Goal: Communication & Community: Answer question/provide support

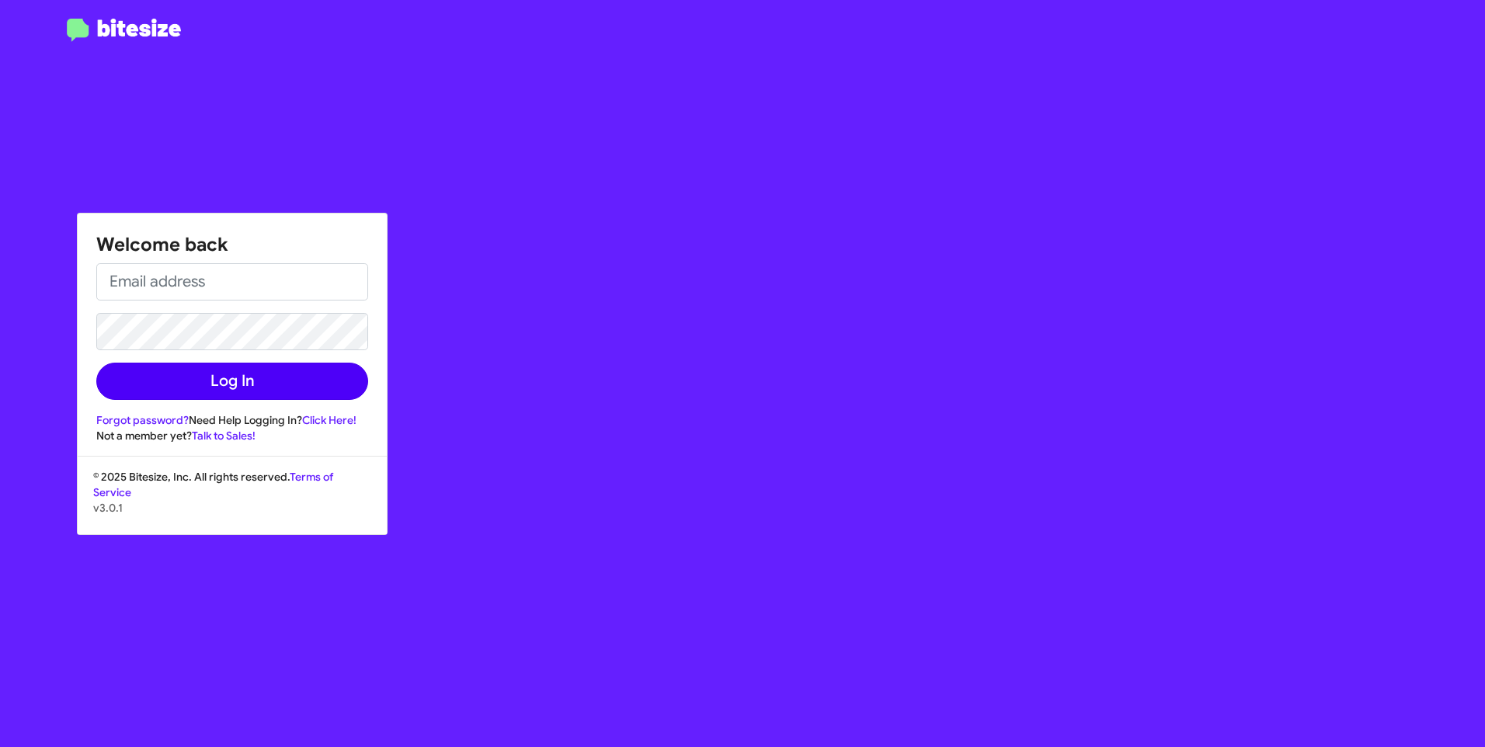
type input "[PERSON_NAME][EMAIL_ADDRESS][PERSON_NAME][DOMAIN_NAME]"
click at [272, 381] on button "Log In" at bounding box center [232, 381] width 272 height 37
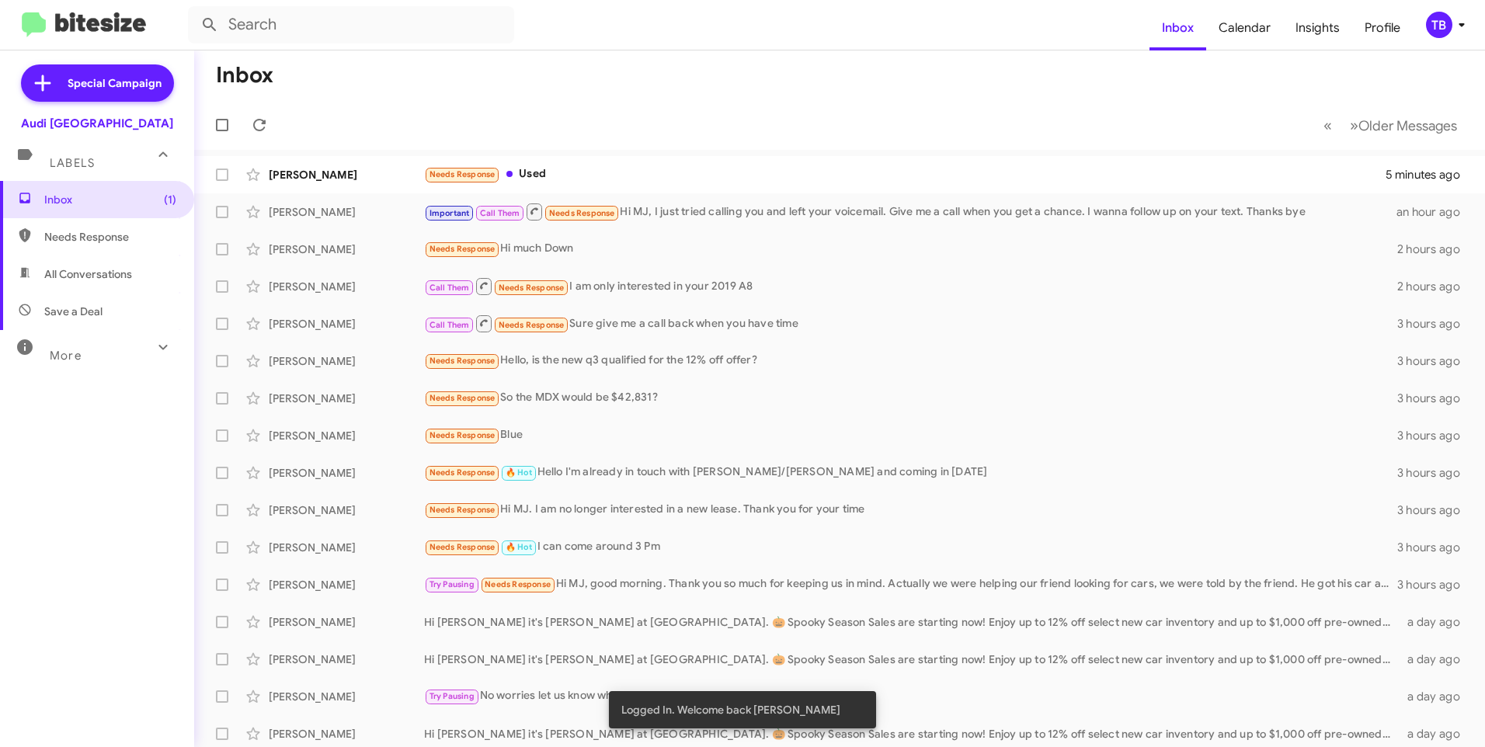
click at [95, 250] on span "Needs Response" at bounding box center [97, 236] width 194 height 37
type input "in:needs-response"
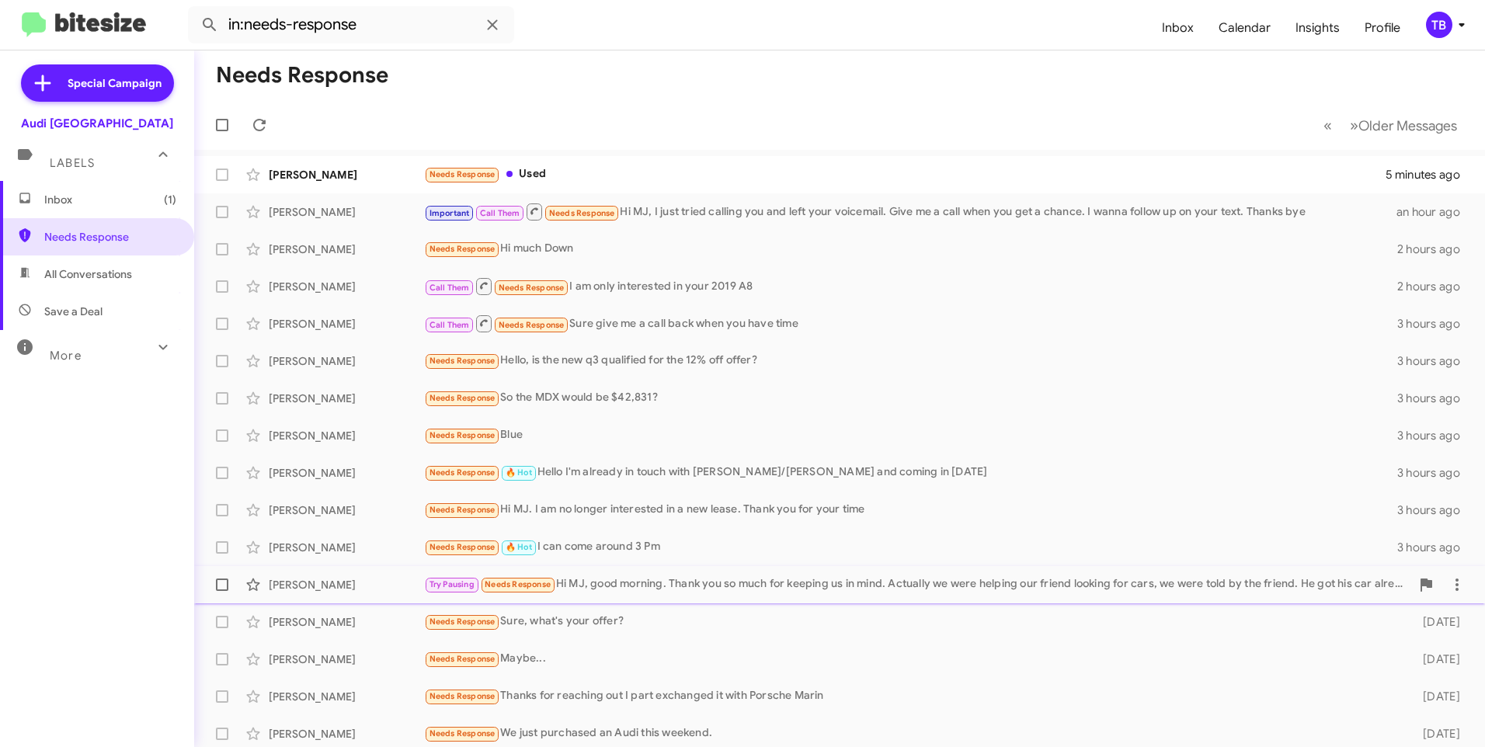
click at [758, 593] on div "Try Pausing Needs Response Hi MJ, good morning. Thank you so much for keeping u…" at bounding box center [917, 585] width 987 height 18
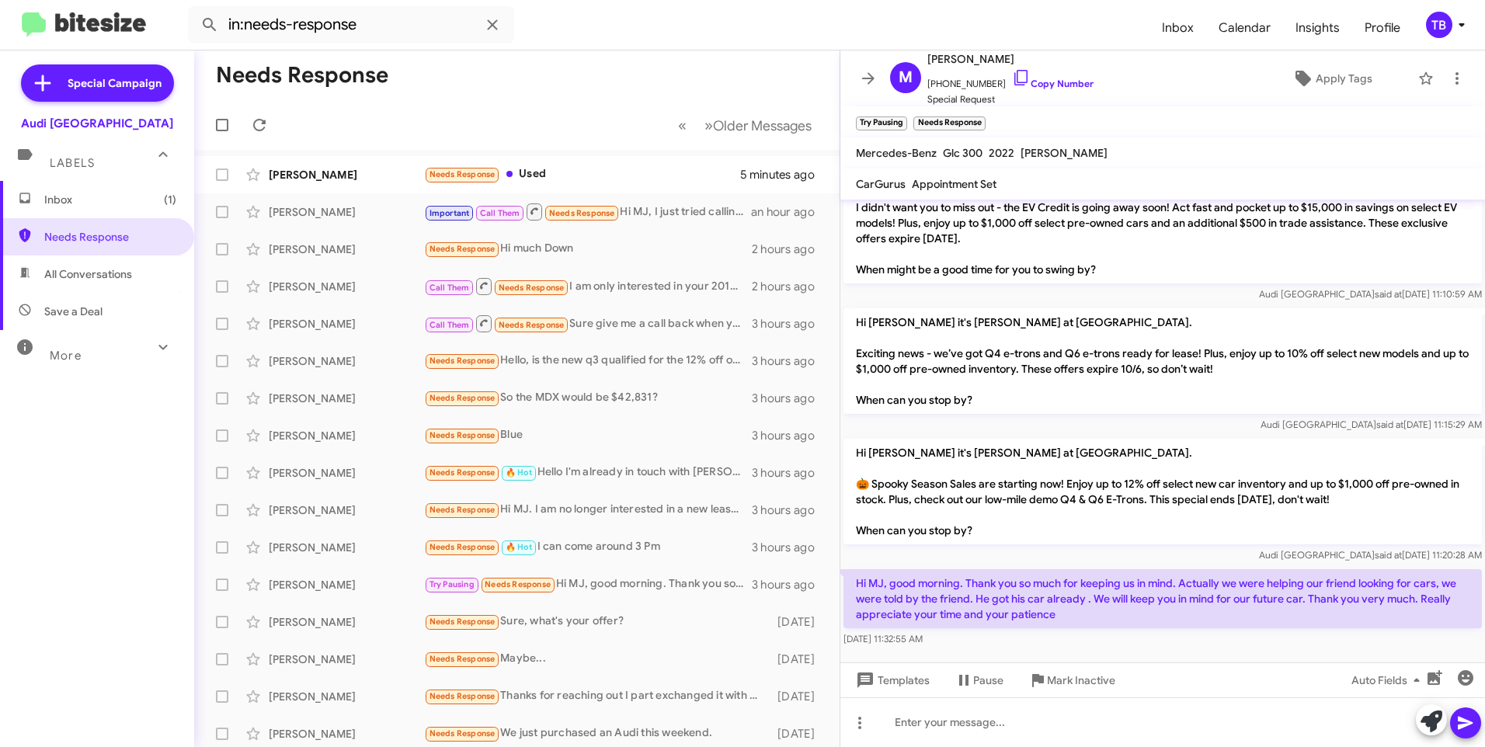
scroll to position [172, 0]
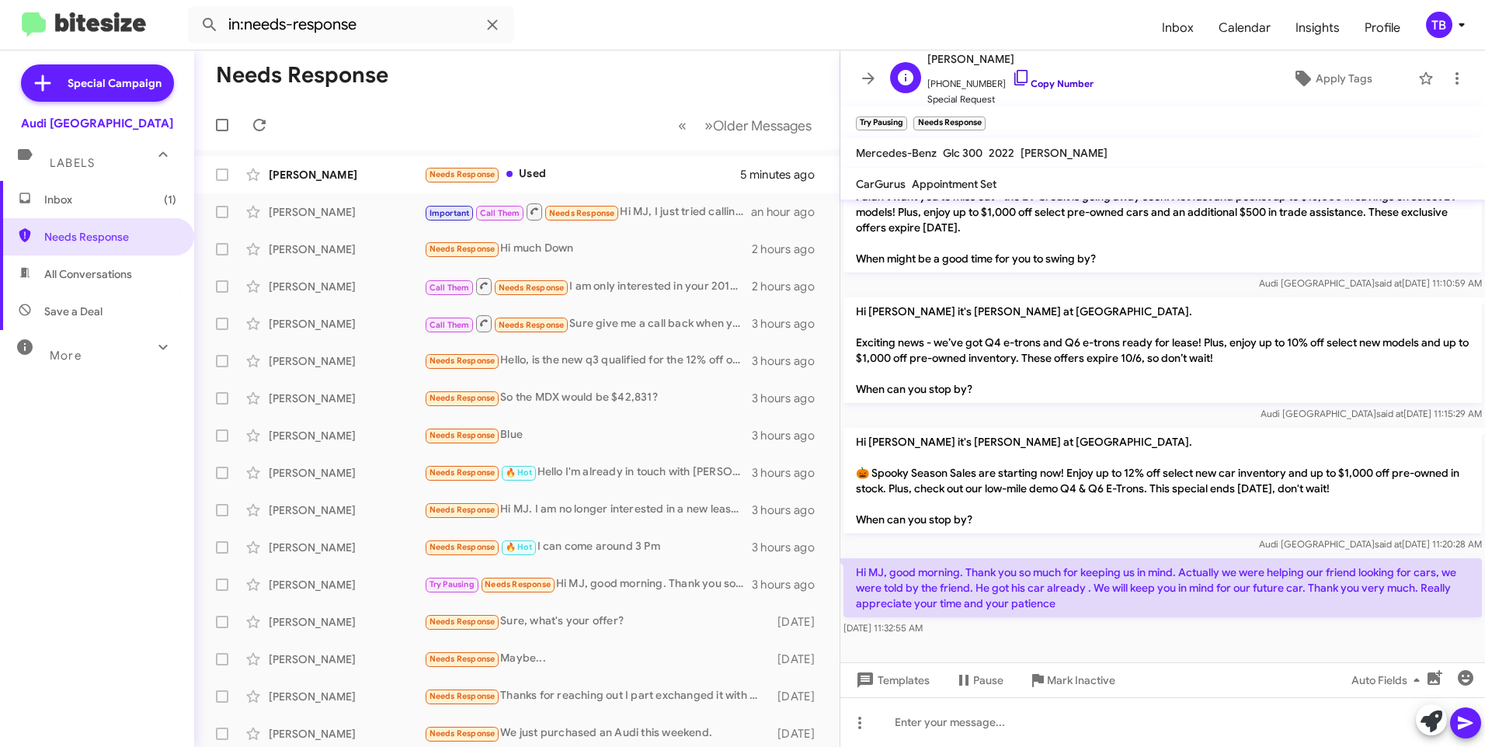
click at [1012, 75] on icon at bounding box center [1021, 77] width 19 height 19
click at [1448, 80] on icon at bounding box center [1457, 78] width 19 height 19
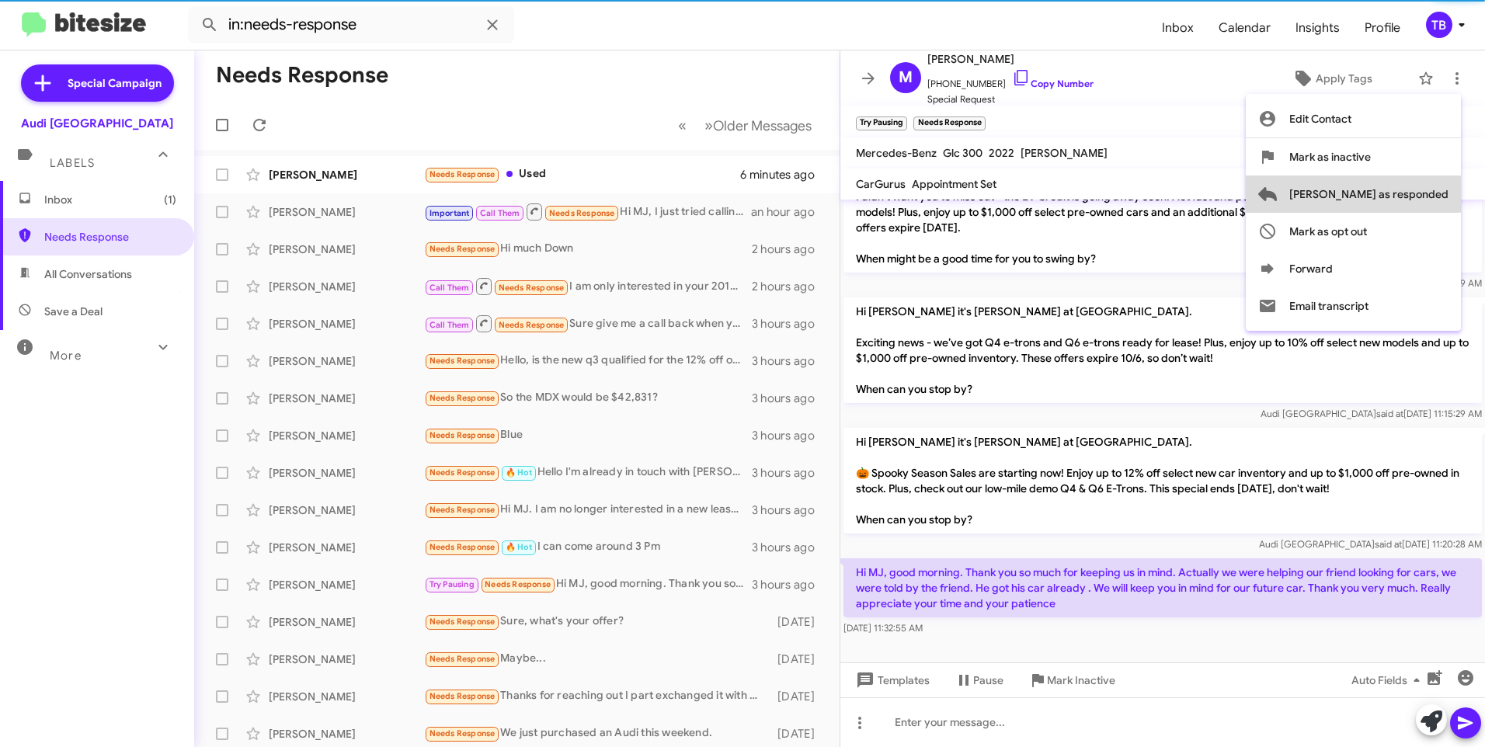
click at [1416, 196] on span "[PERSON_NAME] as responded" at bounding box center [1369, 194] width 159 height 37
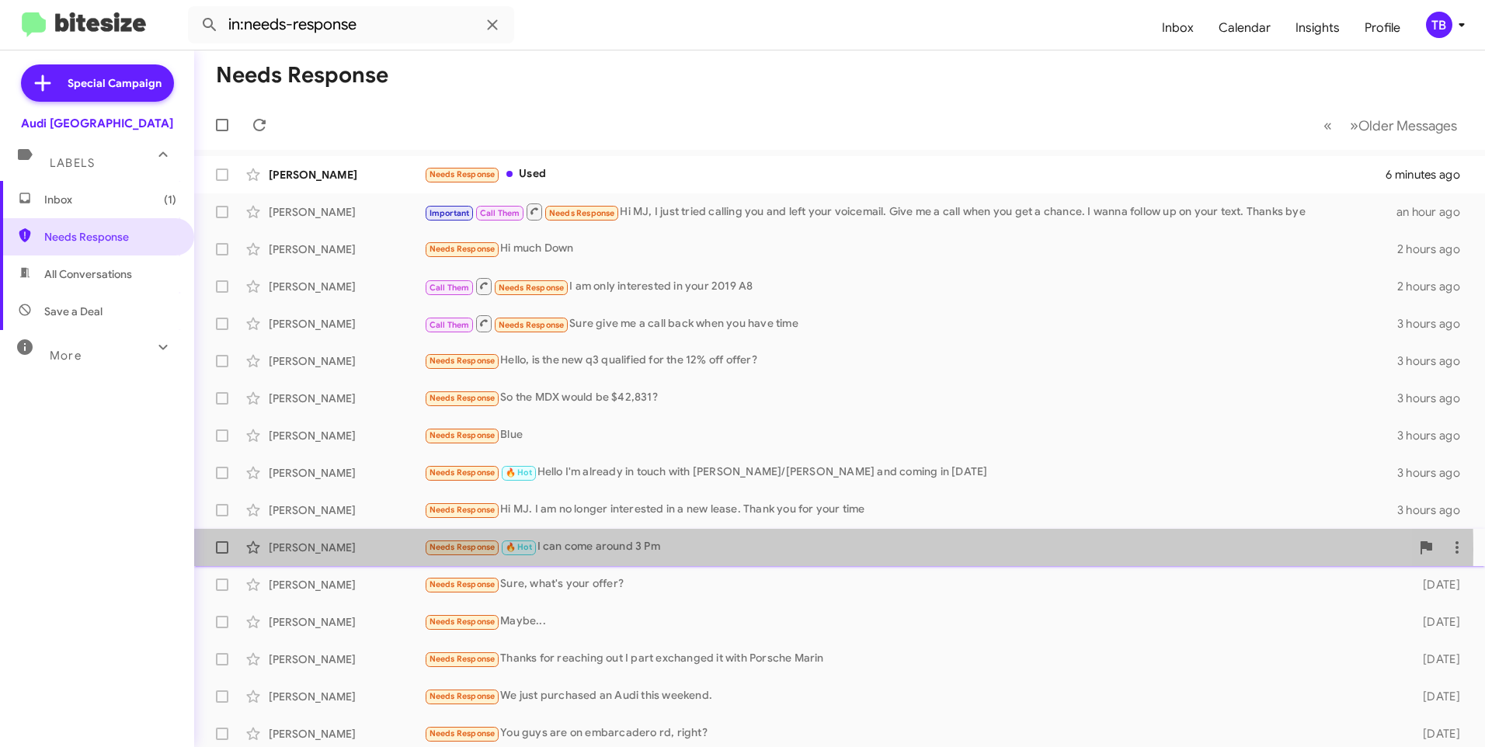
click at [653, 550] on div "Needs Response 🔥 Hot I can come around 3 Pm" at bounding box center [917, 547] width 987 height 18
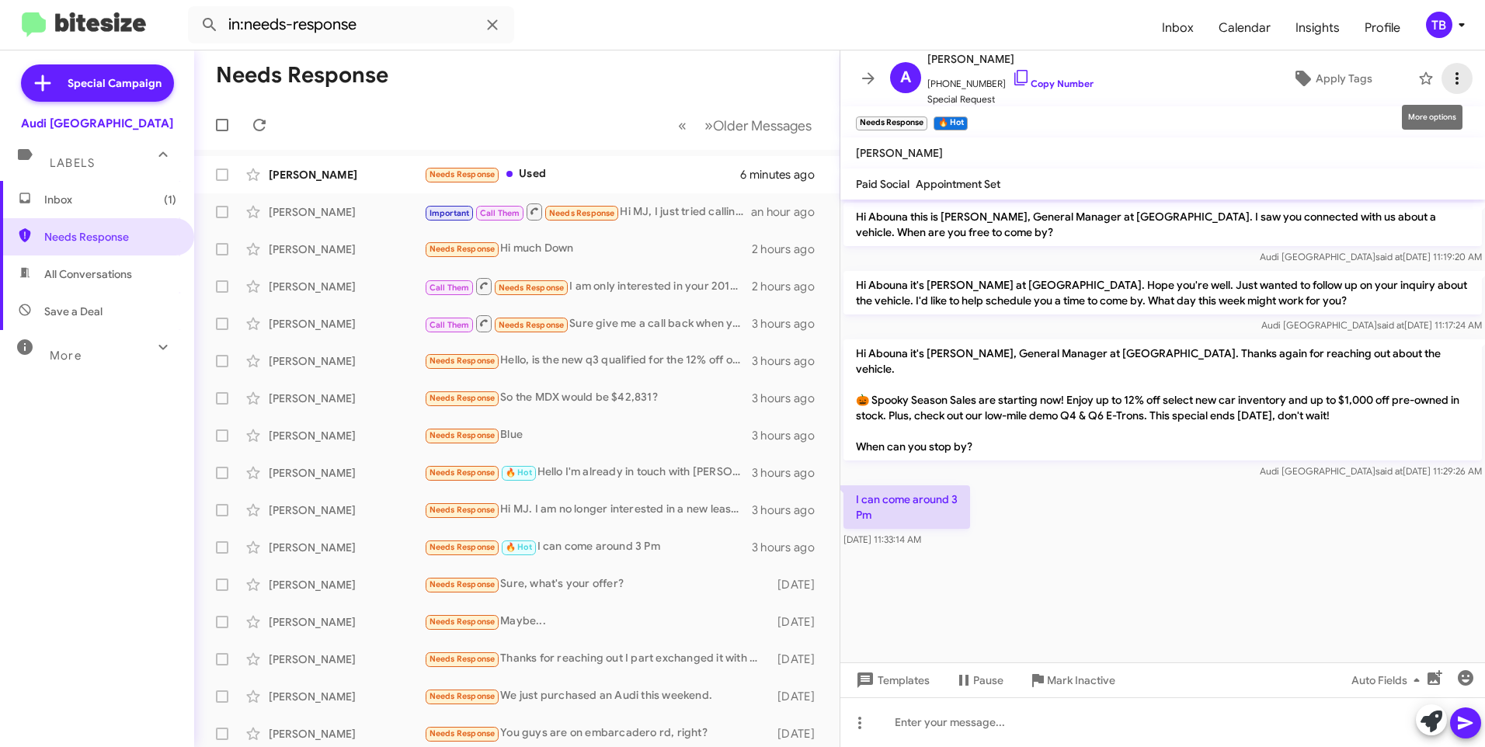
click at [1457, 76] on span at bounding box center [1457, 78] width 31 height 19
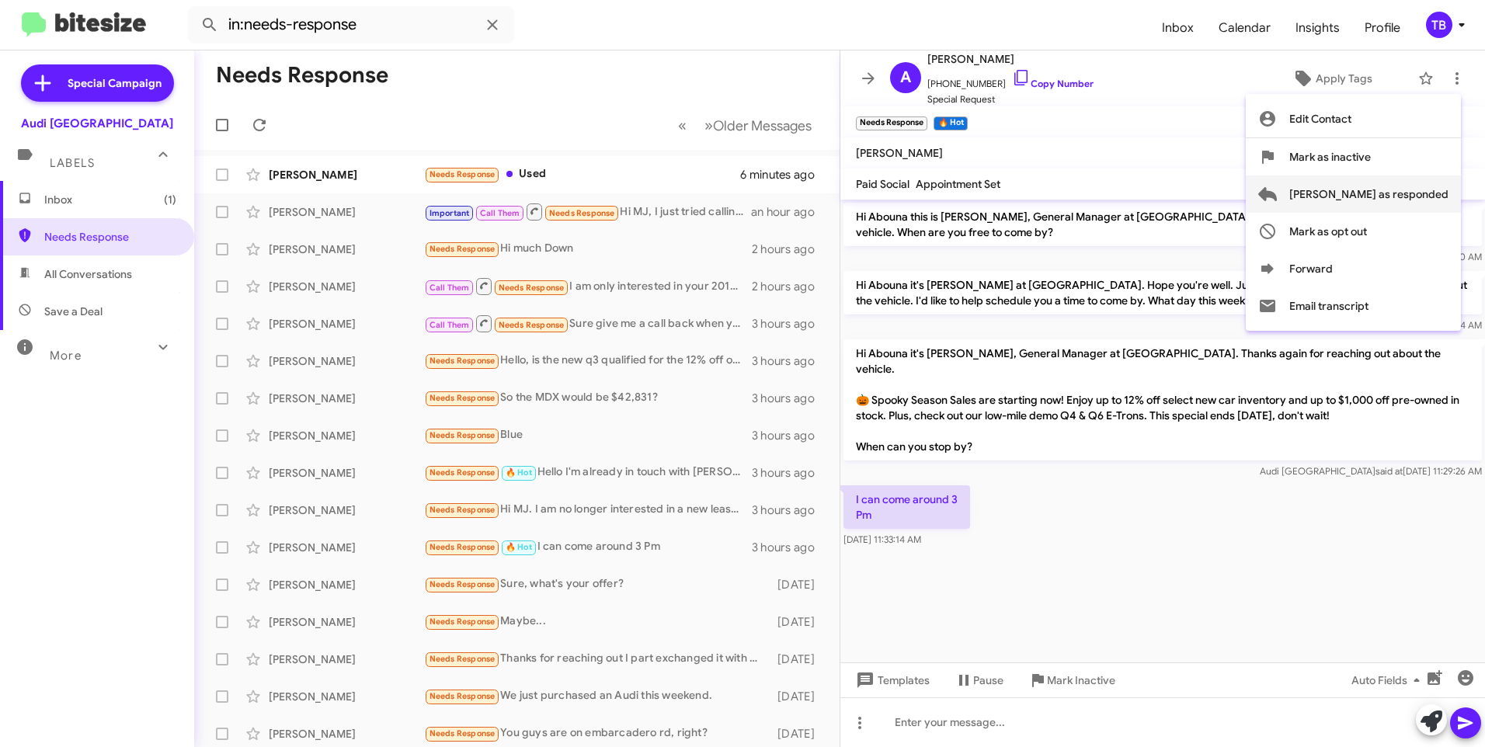
click at [1401, 185] on span "[PERSON_NAME] as responded" at bounding box center [1369, 194] width 159 height 37
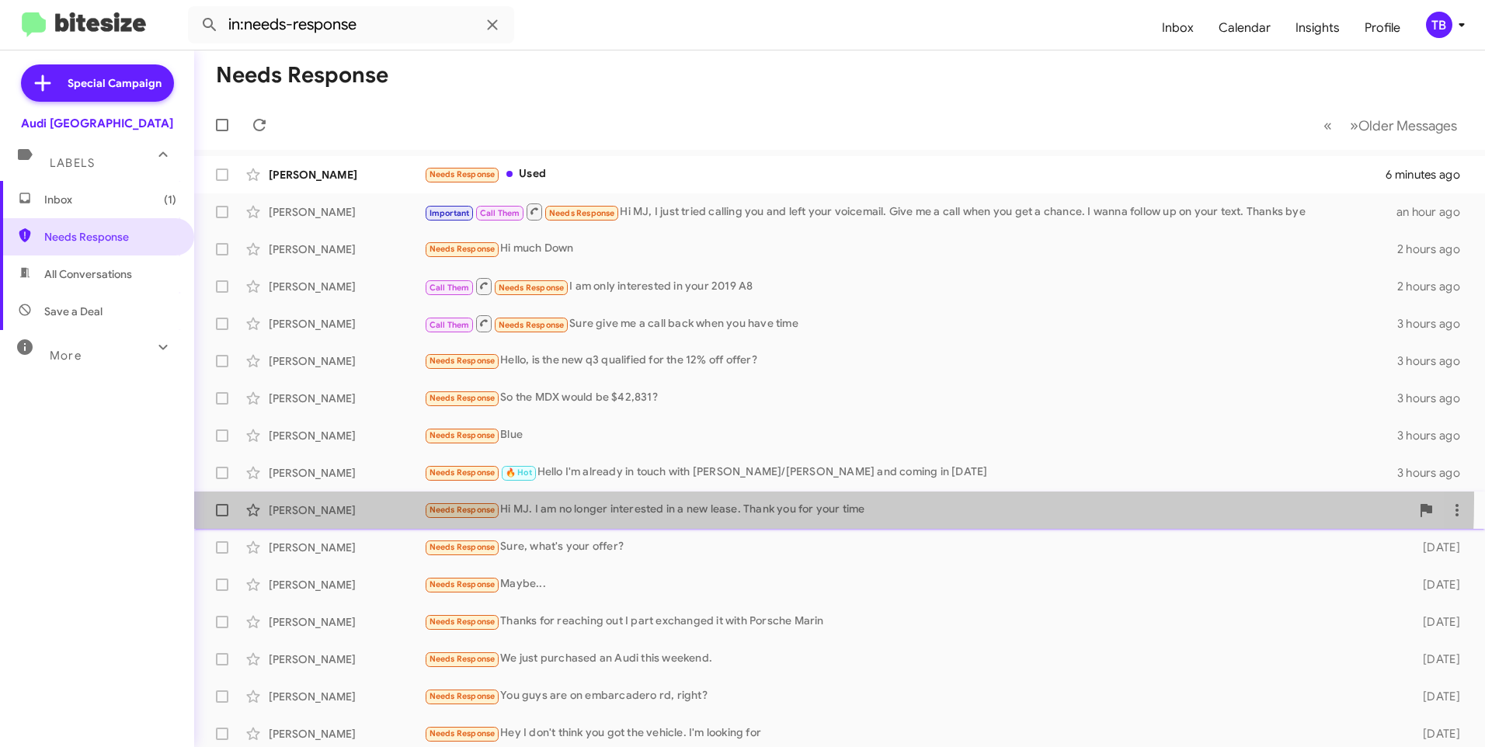
click at [670, 499] on div "[PERSON_NAME] Needs Response Hi MJ. I am no longer interested in a new lease. T…" at bounding box center [840, 510] width 1266 height 31
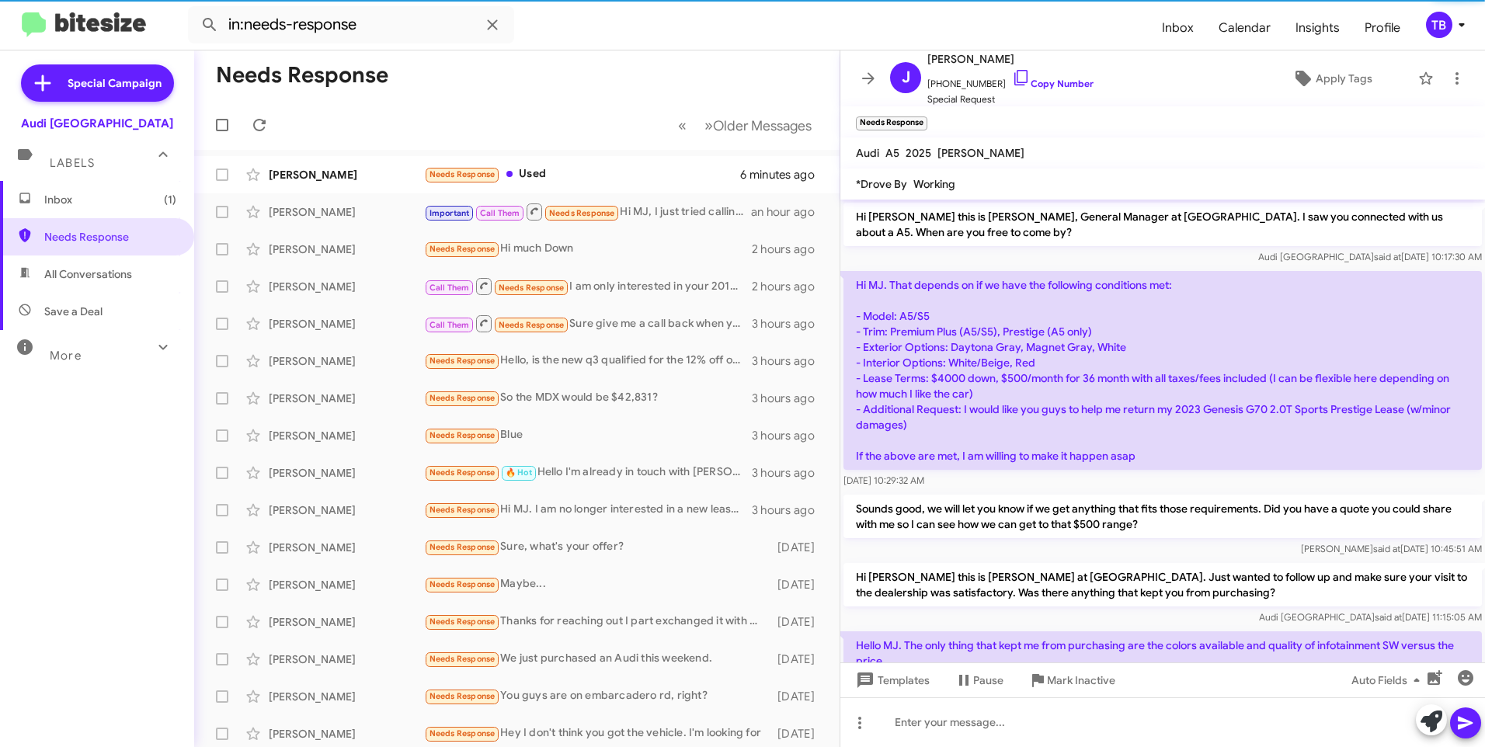
scroll to position [560, 0]
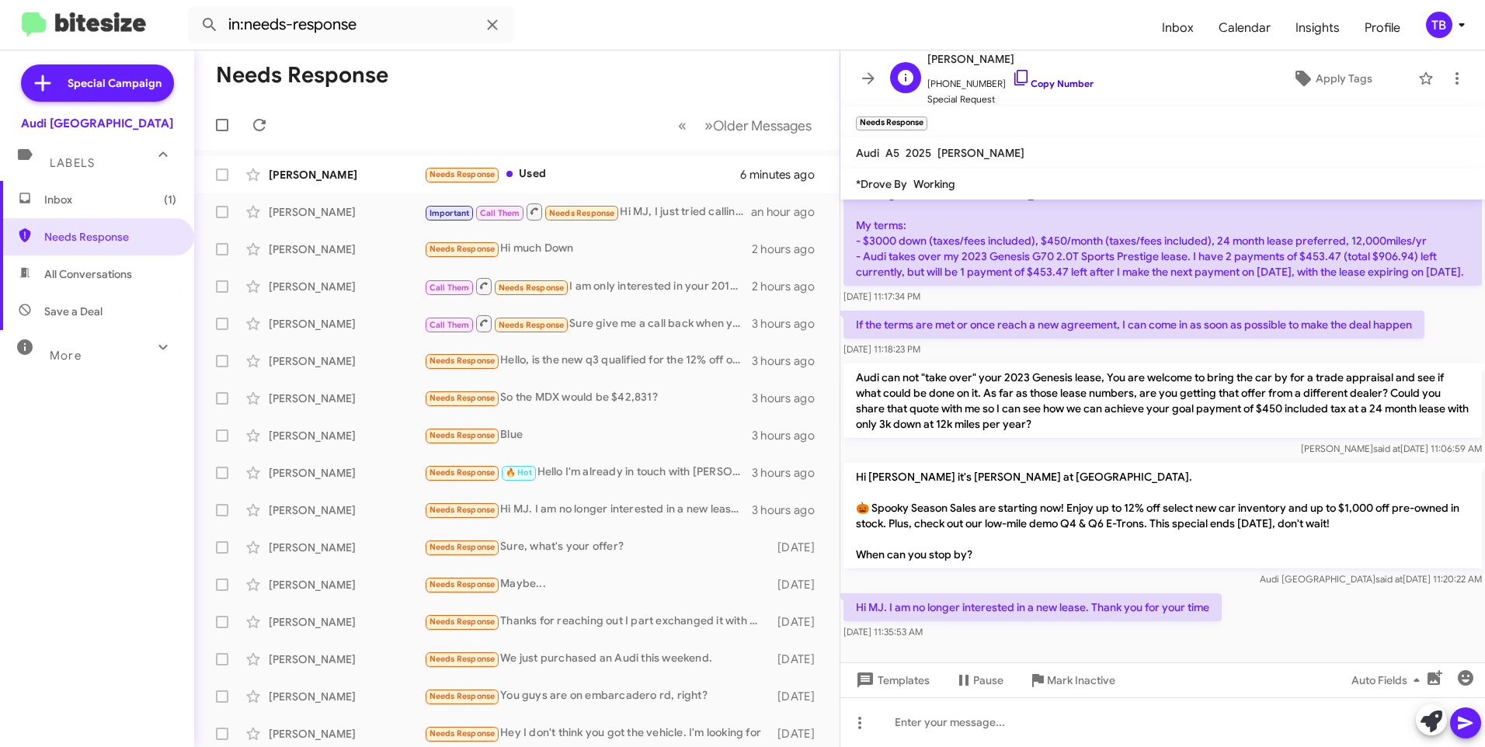
click at [1012, 76] on icon at bounding box center [1021, 77] width 19 height 19
click at [1448, 82] on icon at bounding box center [1457, 78] width 19 height 19
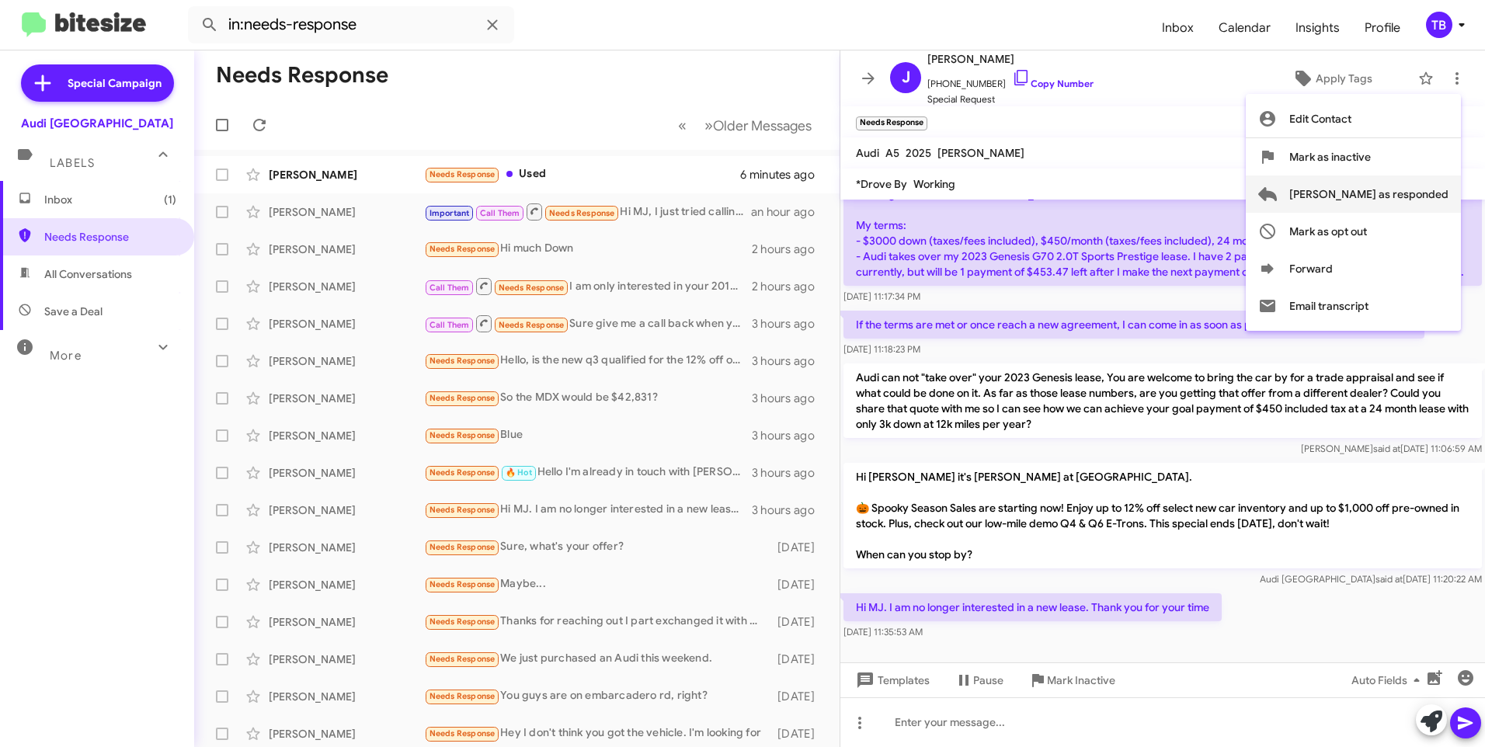
click at [1415, 190] on span "[PERSON_NAME] as responded" at bounding box center [1369, 194] width 159 height 37
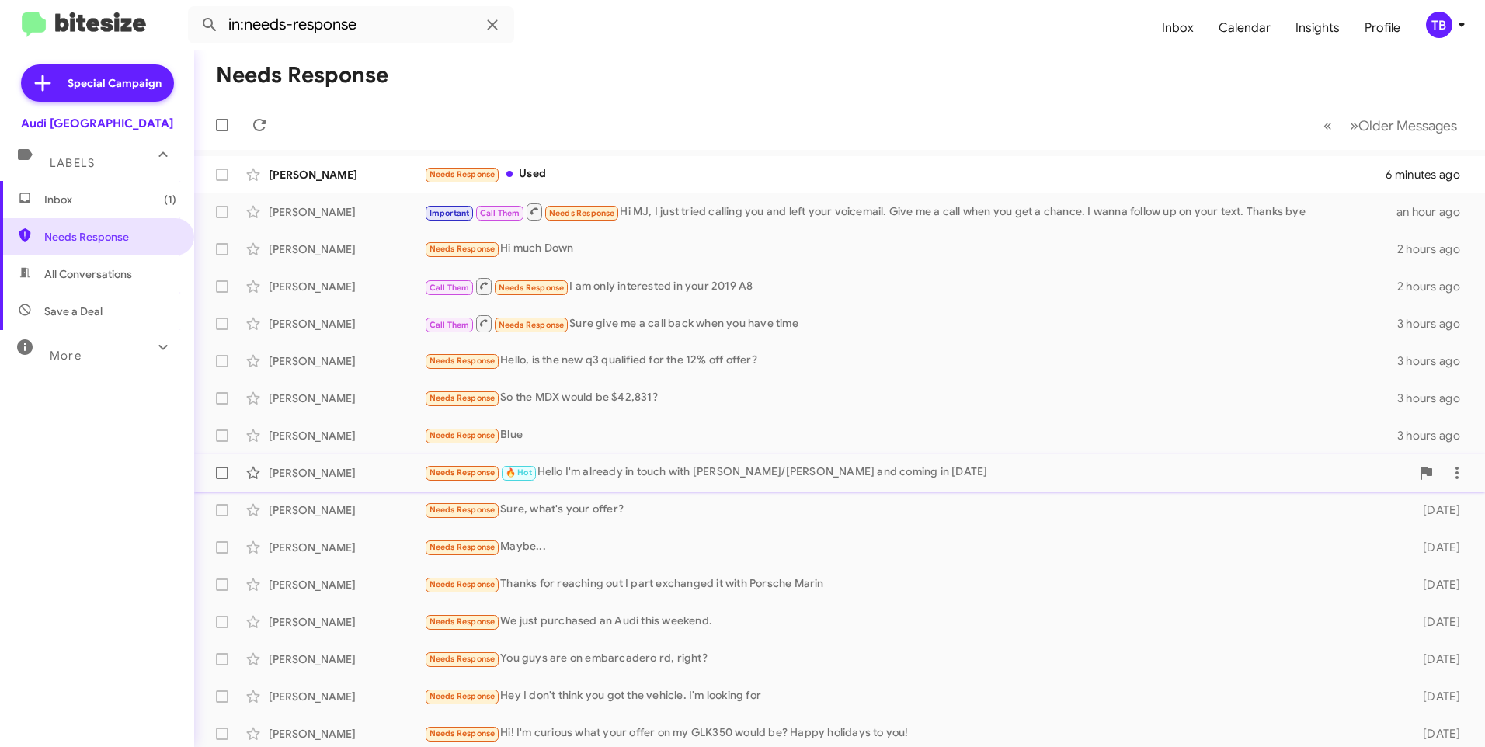
click at [777, 476] on div "Needs Response 🔥 Hot Hello I'm already in touch with [PERSON_NAME]/[PERSON_NAME…" at bounding box center [917, 473] width 987 height 18
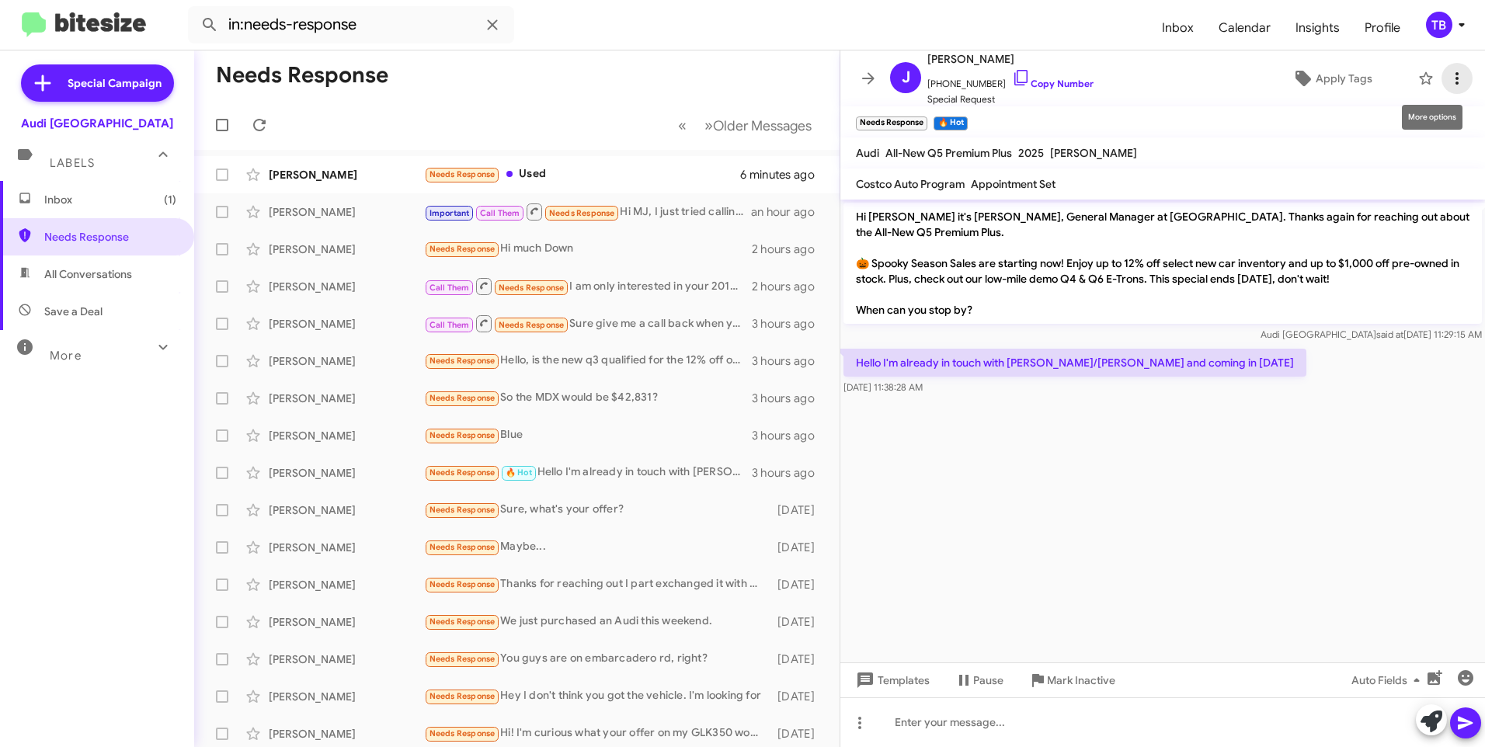
click at [1455, 79] on span at bounding box center [1457, 78] width 31 height 19
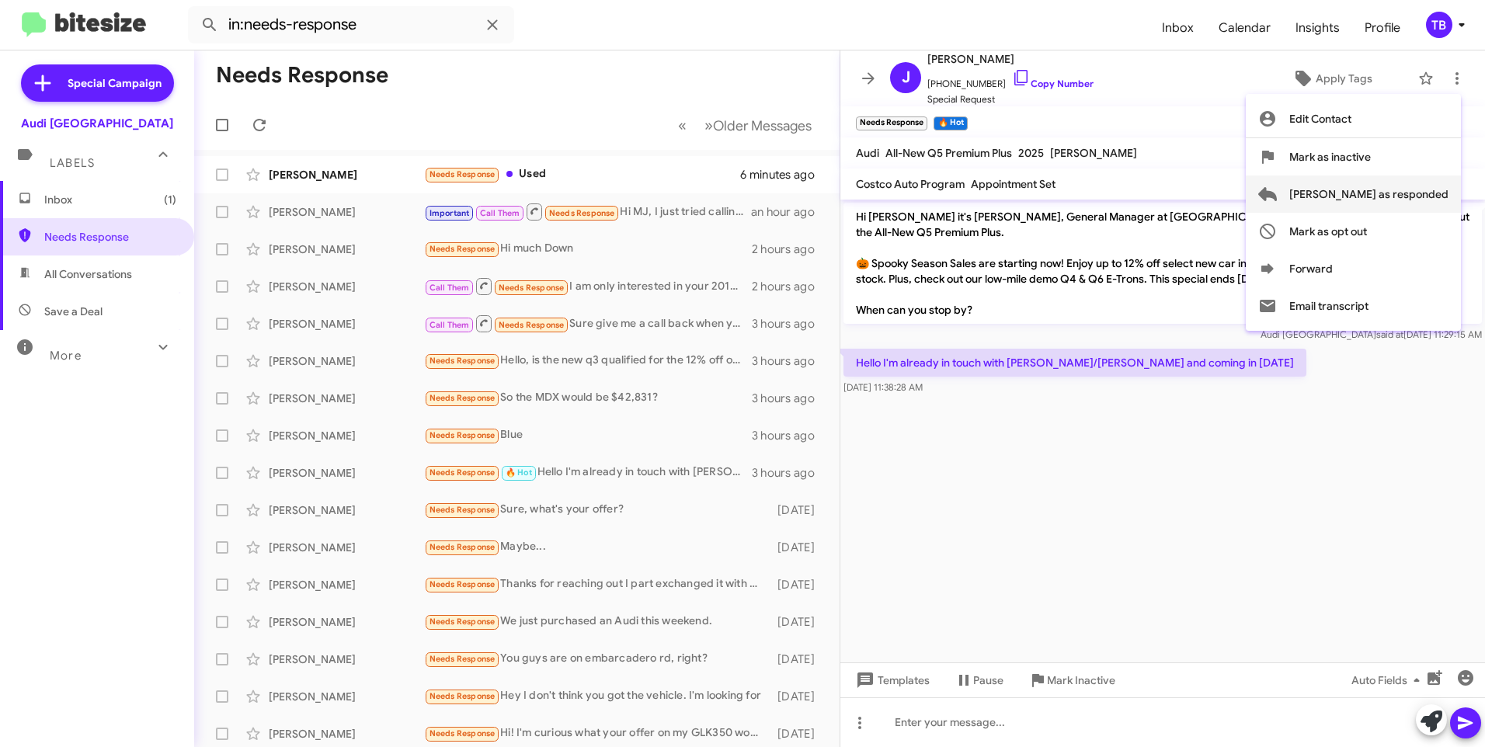
click at [1433, 183] on span "[PERSON_NAME] as responded" at bounding box center [1369, 194] width 159 height 37
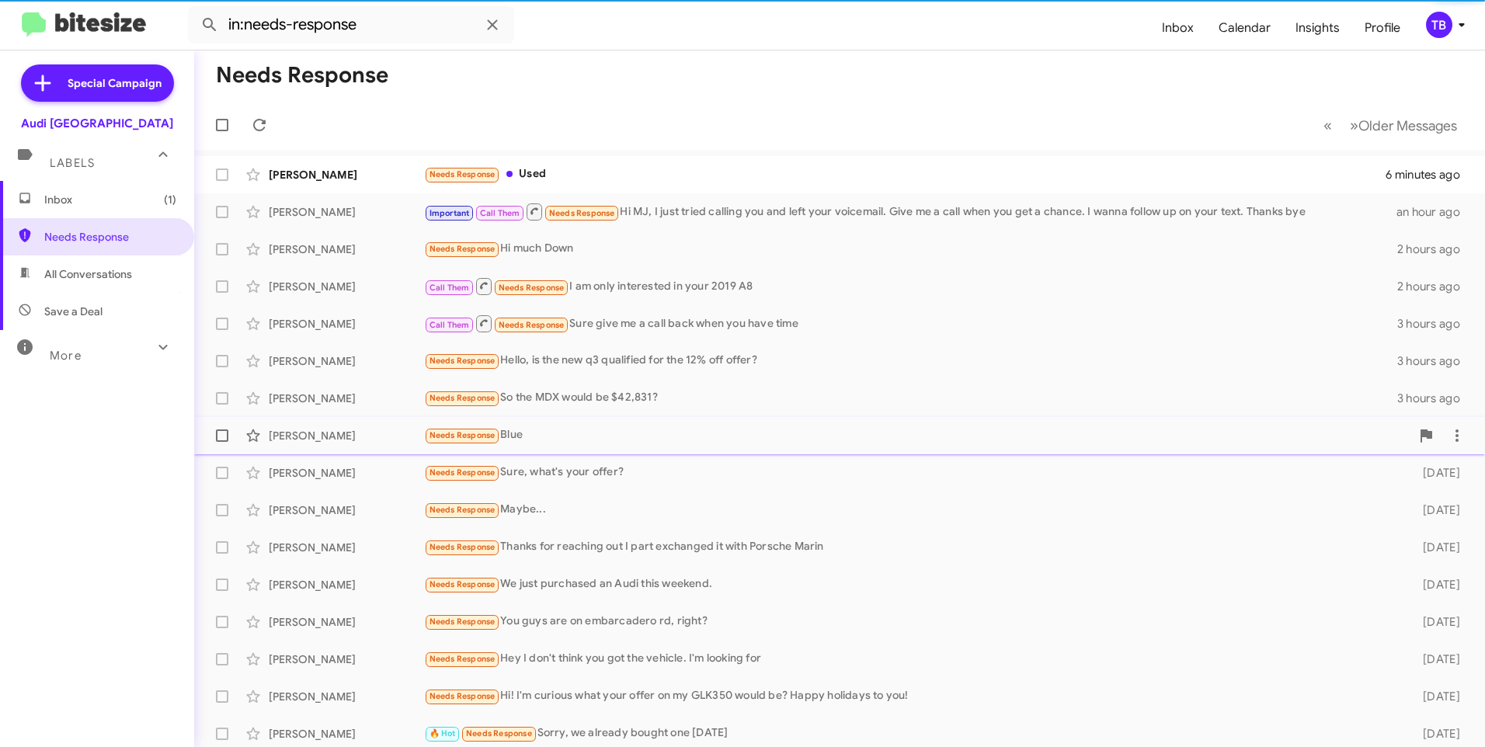
click at [508, 433] on div "Needs Response Blue" at bounding box center [917, 435] width 987 height 18
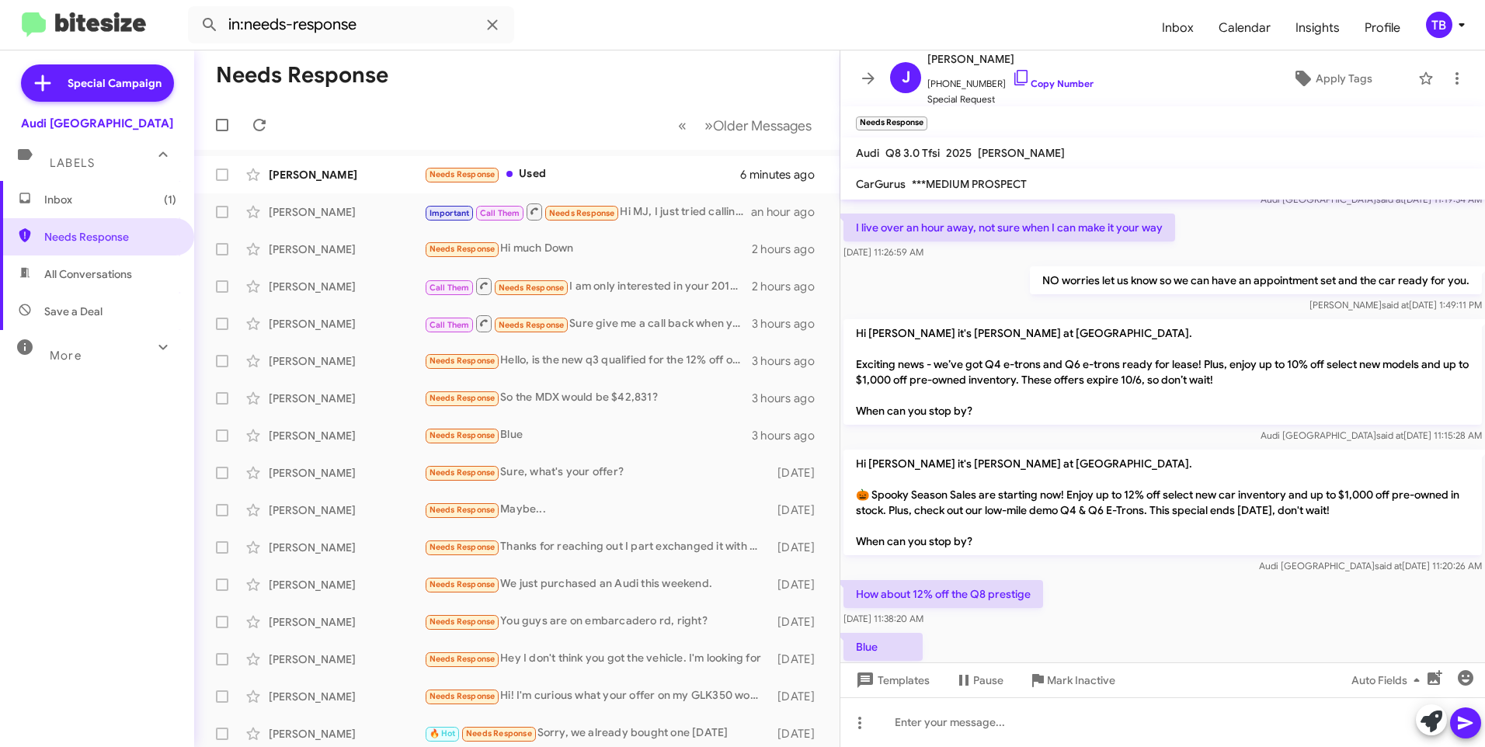
scroll to position [105, 0]
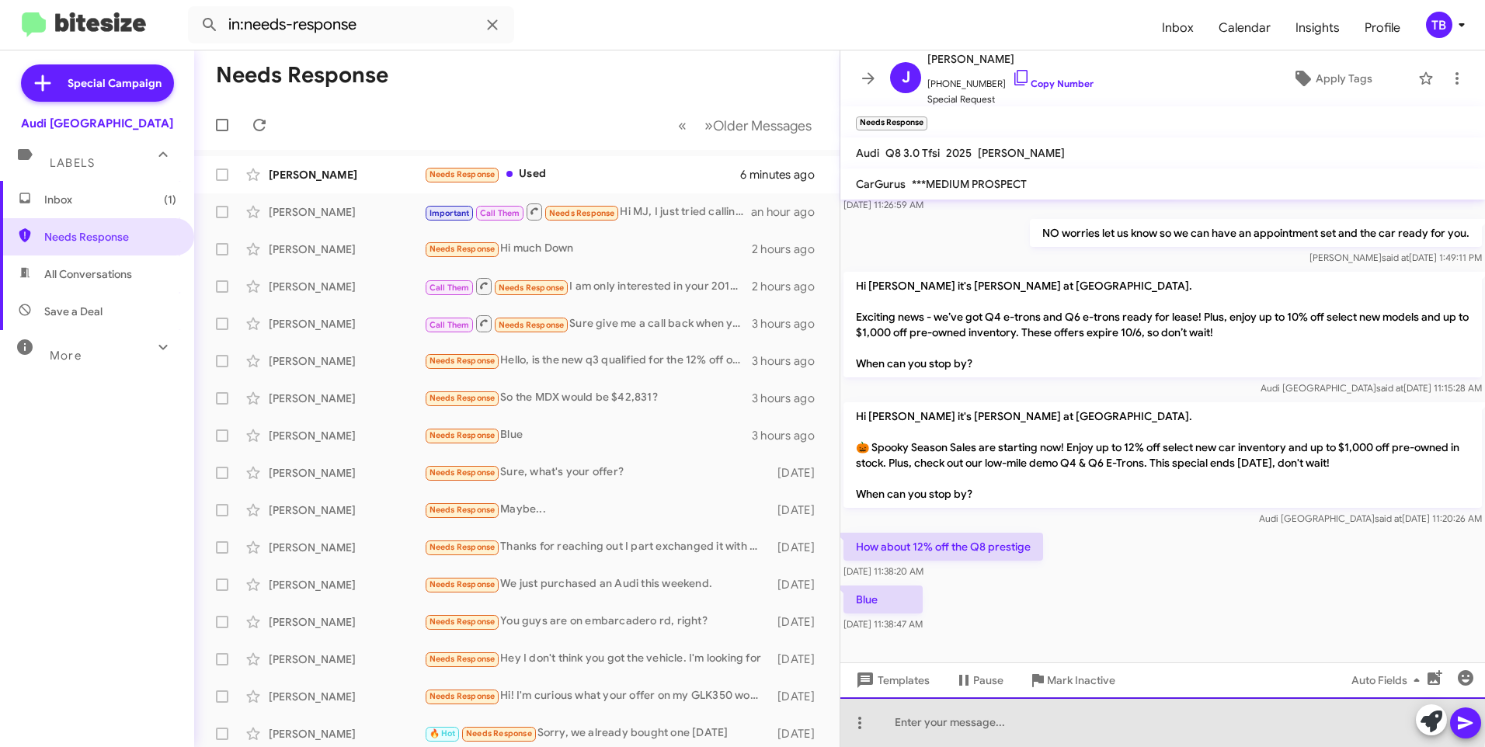
click at [1020, 716] on div at bounding box center [1163, 723] width 645 height 50
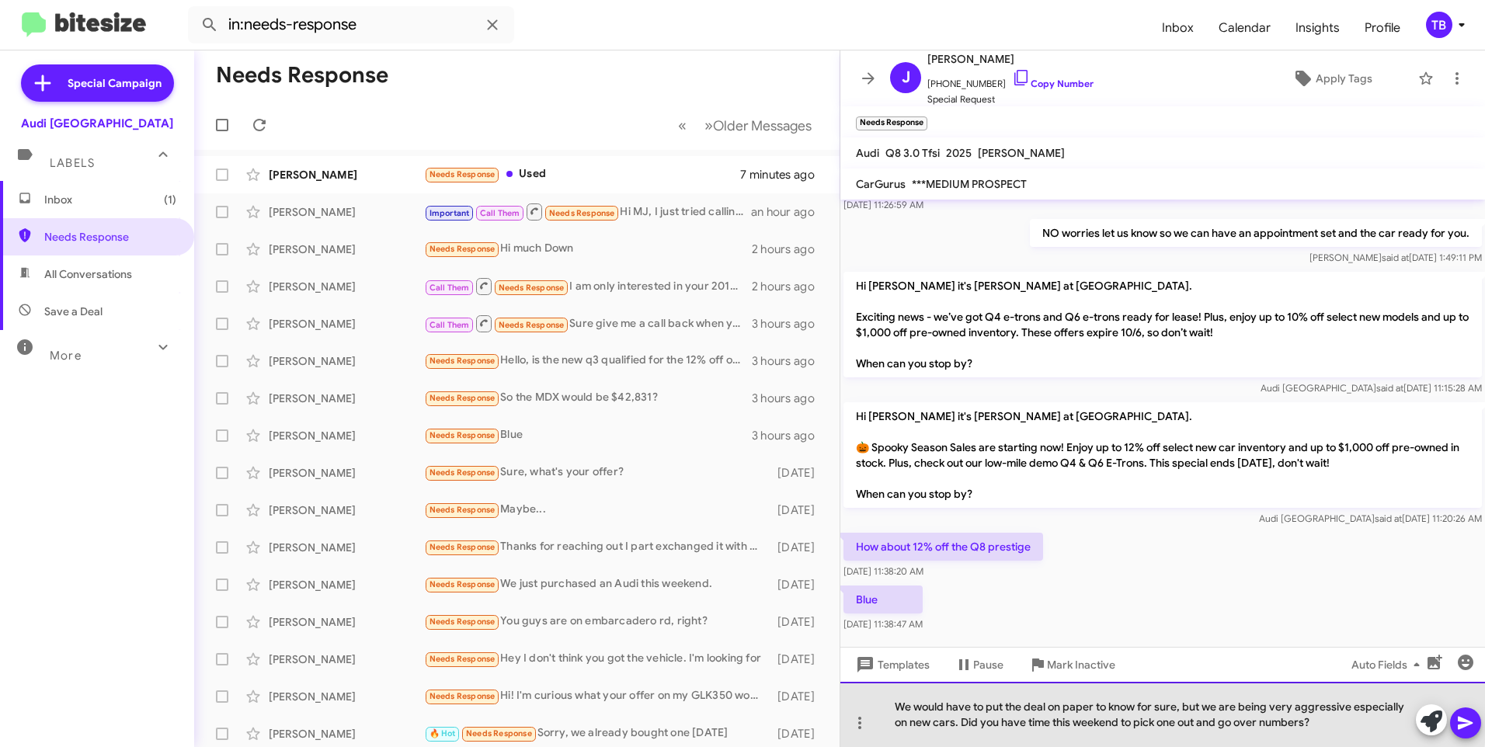
click at [987, 706] on div "We would have to put the deal on paper to know for sure, but we are being very …" at bounding box center [1163, 714] width 645 height 65
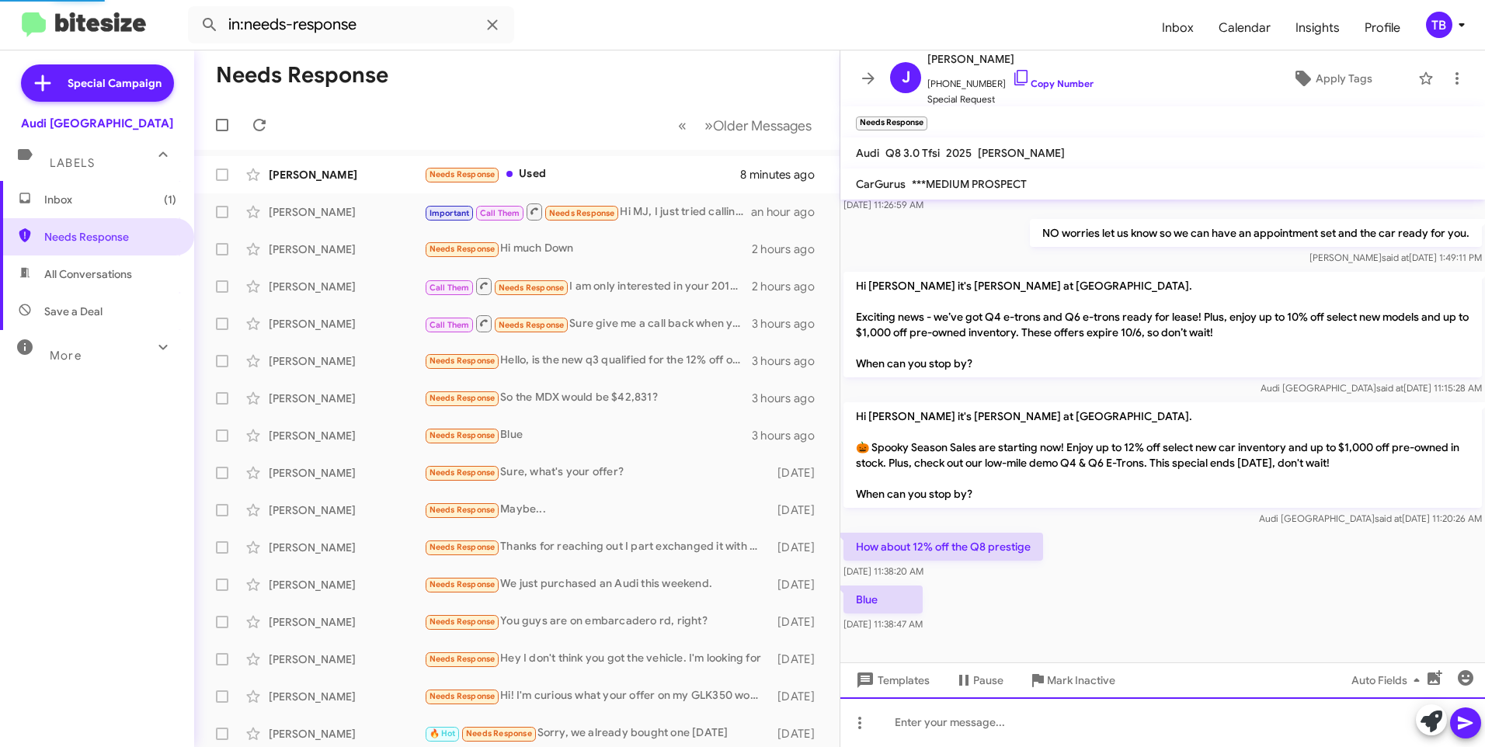
scroll to position [0, 0]
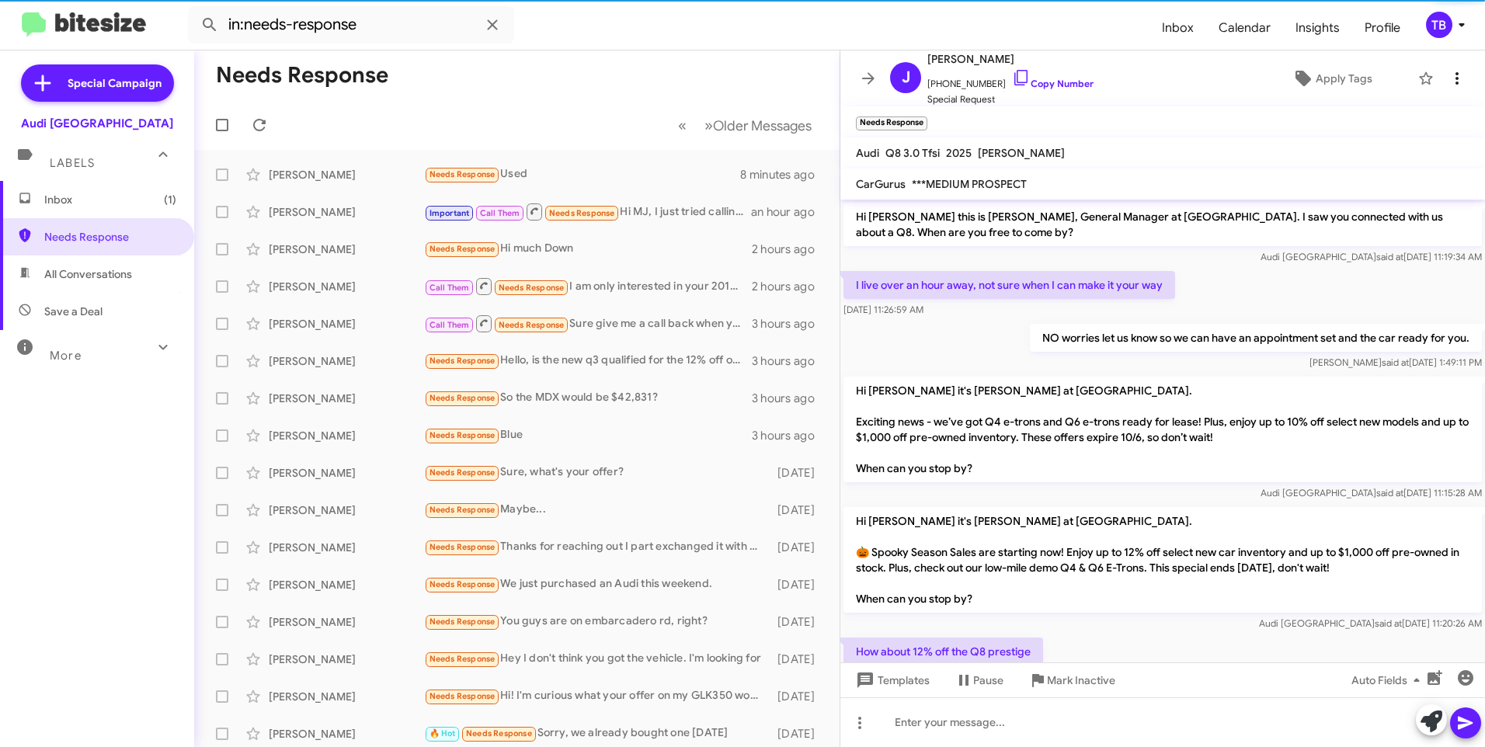
click at [1447, 88] on button at bounding box center [1457, 78] width 31 height 31
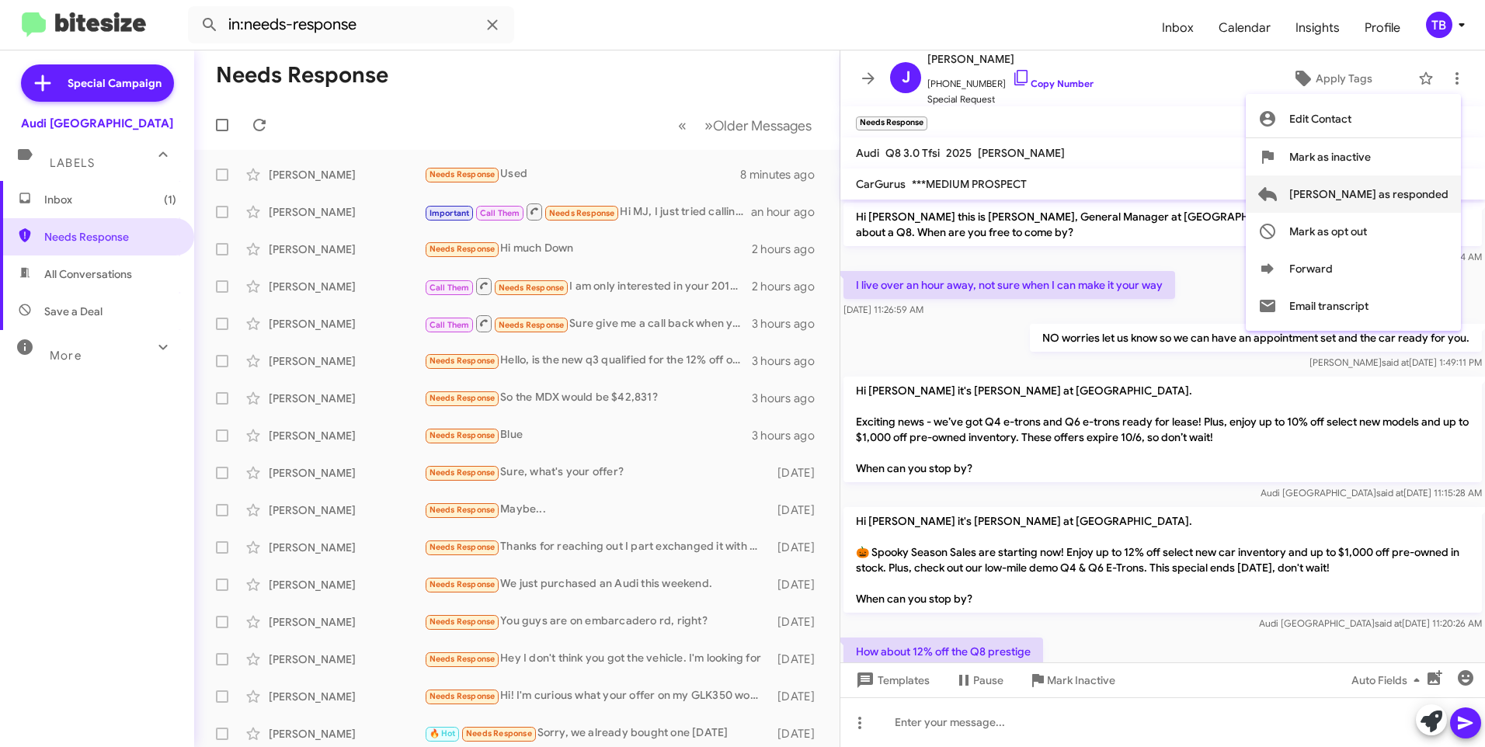
click at [1394, 194] on span "[PERSON_NAME] as responded" at bounding box center [1369, 194] width 159 height 37
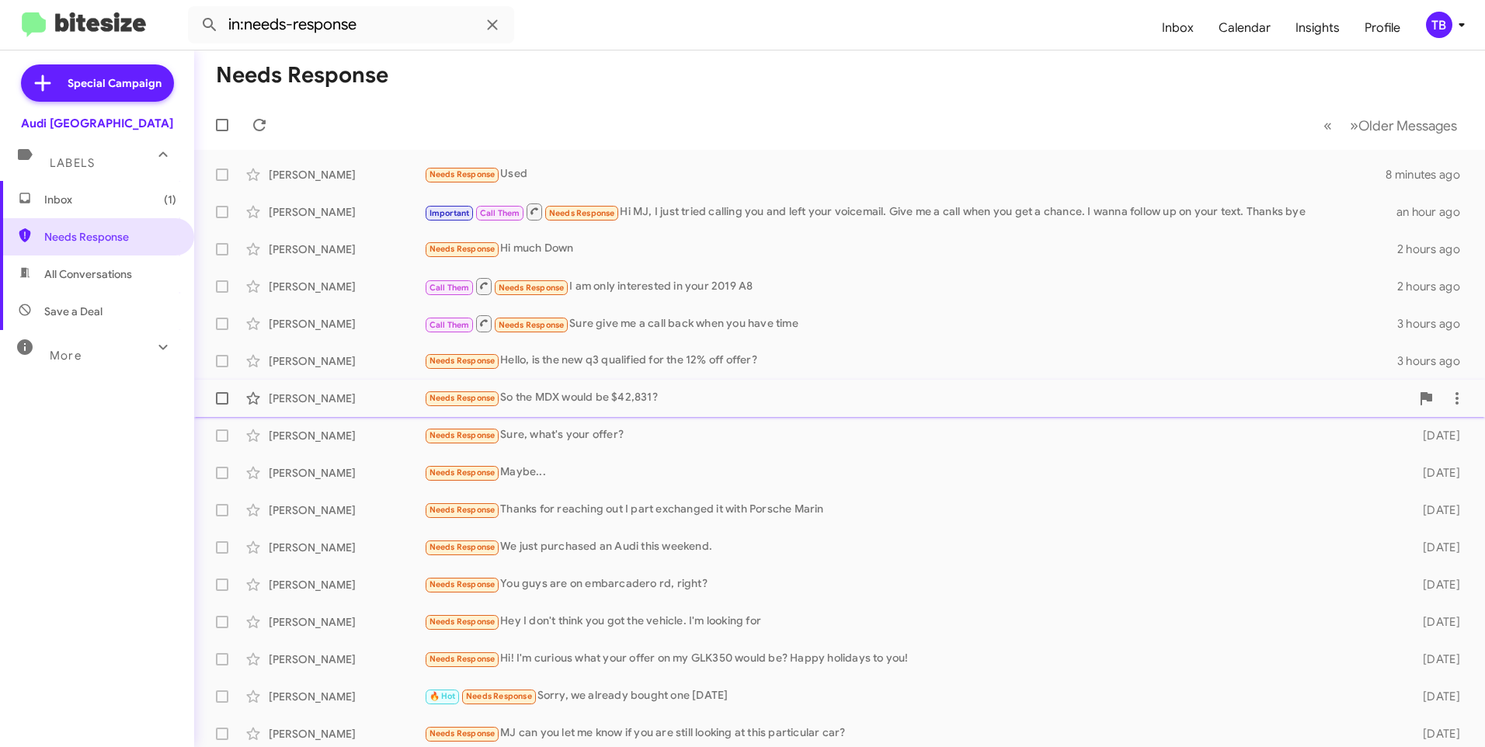
click at [673, 385] on div "[DEMOGRAPHIC_DATA][PERSON_NAME] Needs Response So the MDX would be $42,831? 3 h…" at bounding box center [840, 398] width 1266 height 31
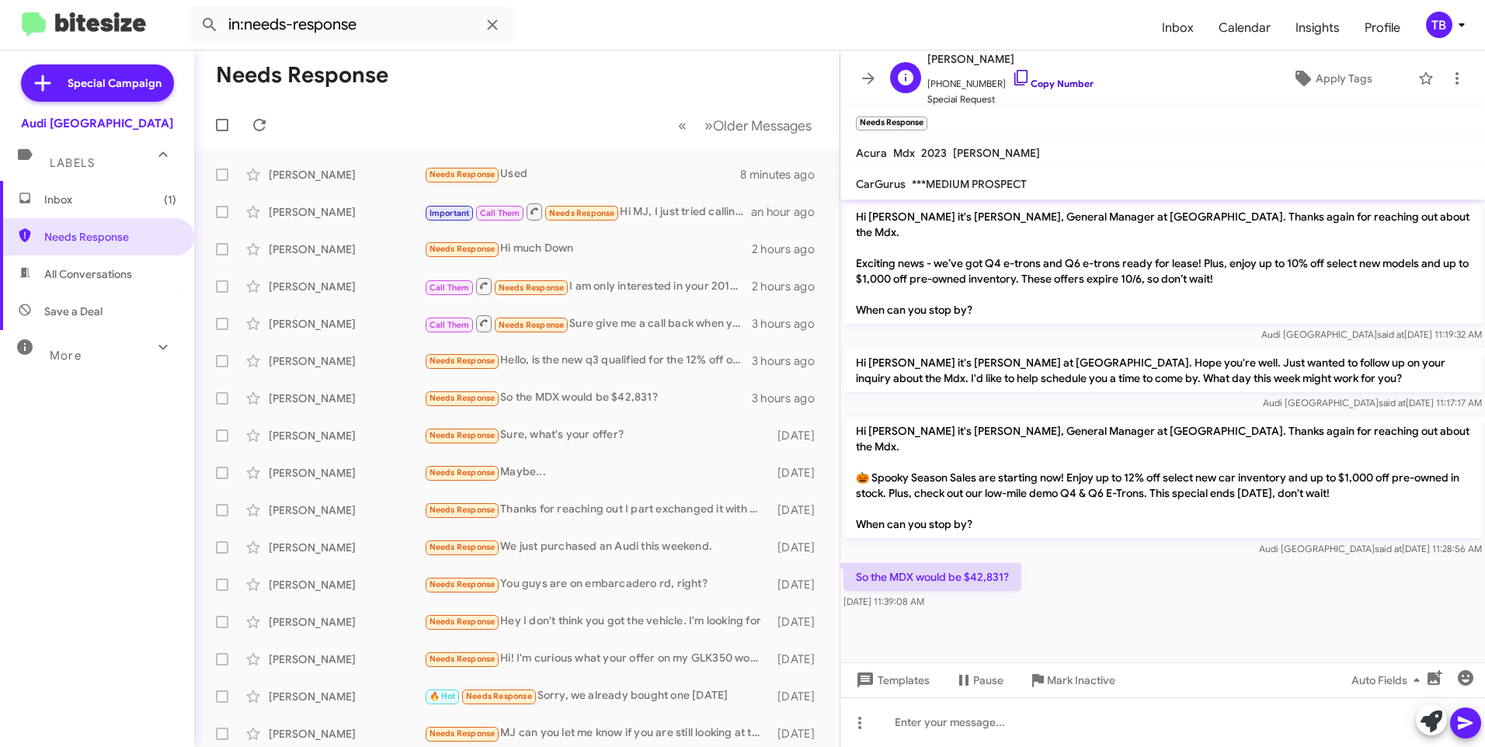
click at [1012, 78] on icon at bounding box center [1021, 77] width 19 height 19
click at [945, 715] on div at bounding box center [1163, 723] width 645 height 50
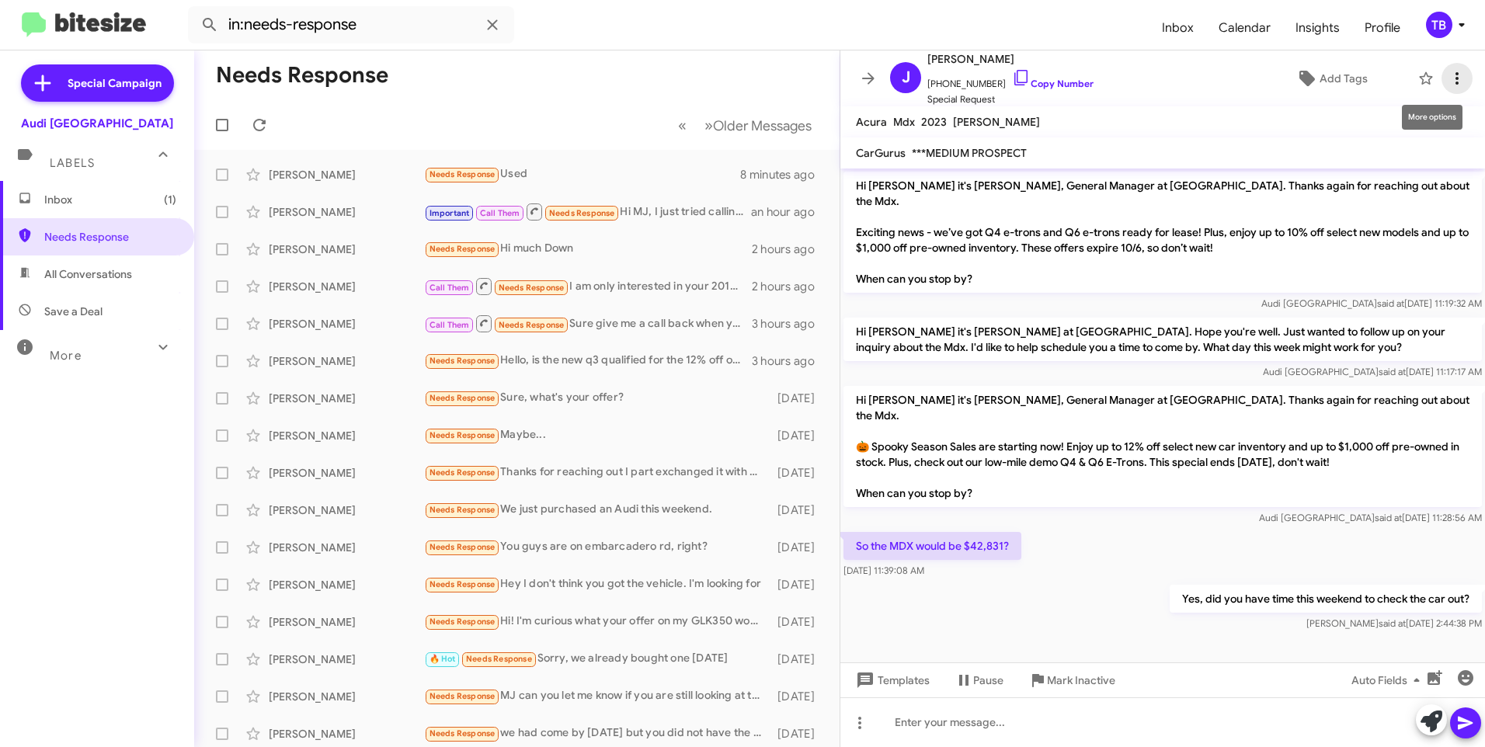
click at [1448, 85] on icon at bounding box center [1457, 78] width 19 height 19
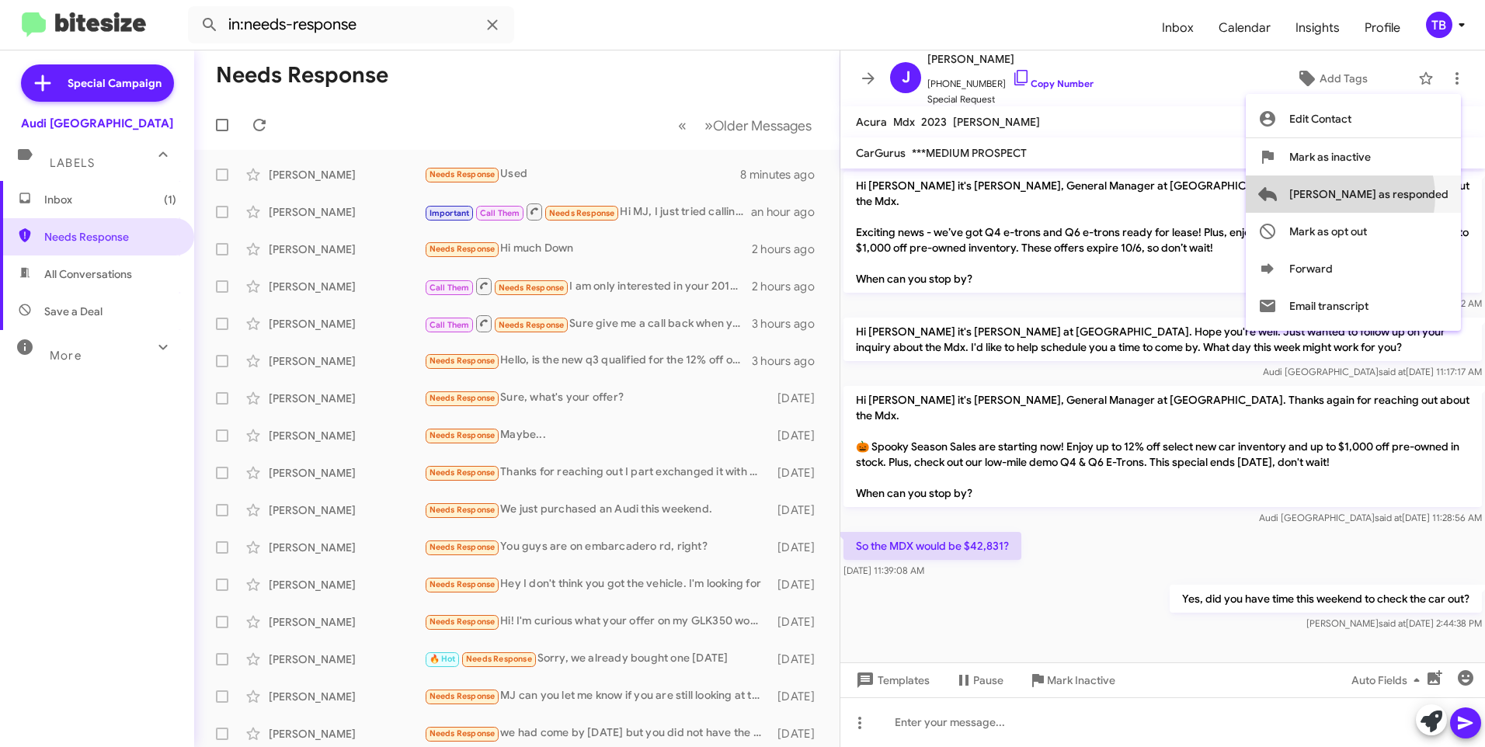
click at [1402, 197] on span "[PERSON_NAME] as responded" at bounding box center [1369, 194] width 159 height 37
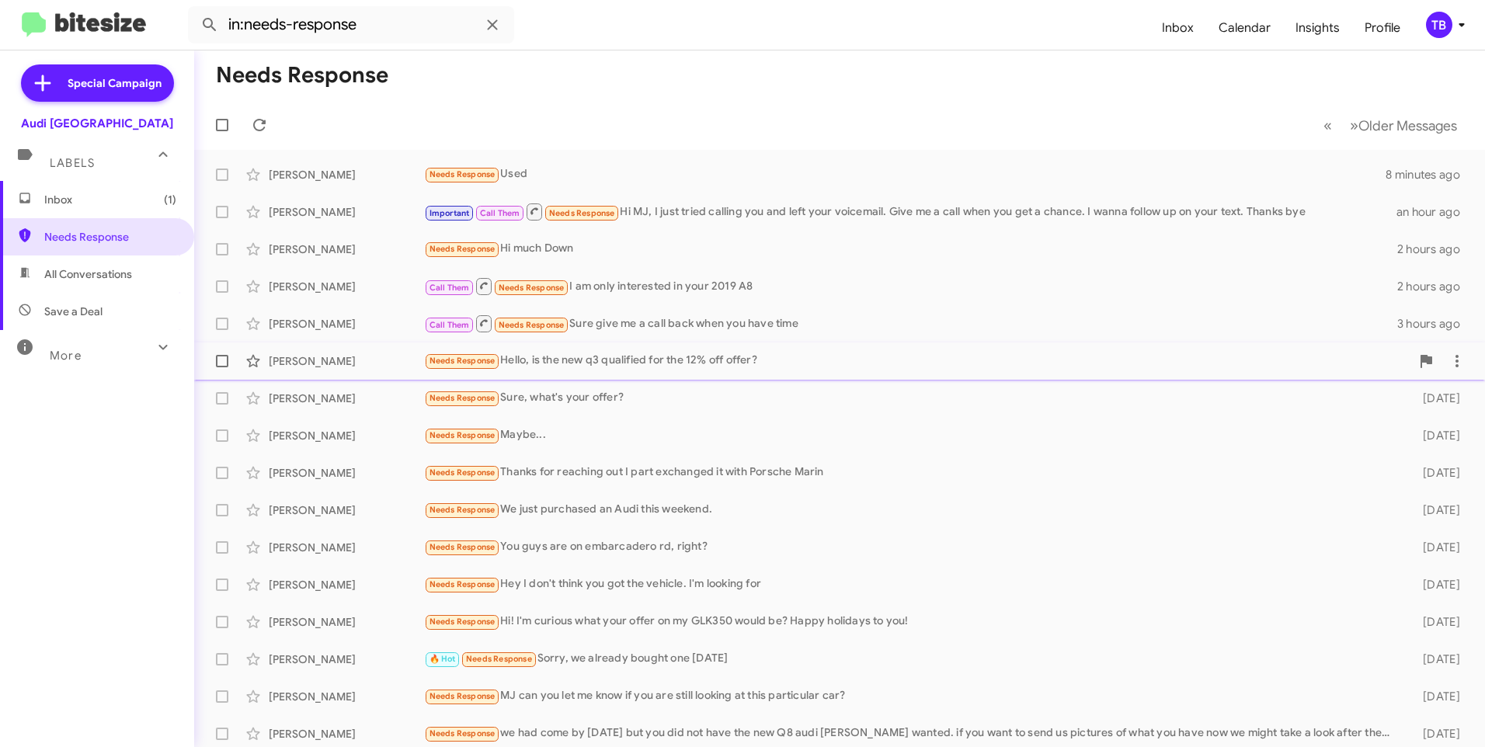
click at [848, 363] on div "Needs Response Hello, is the new q3 qualified for the 12% off offer?" at bounding box center [917, 361] width 987 height 18
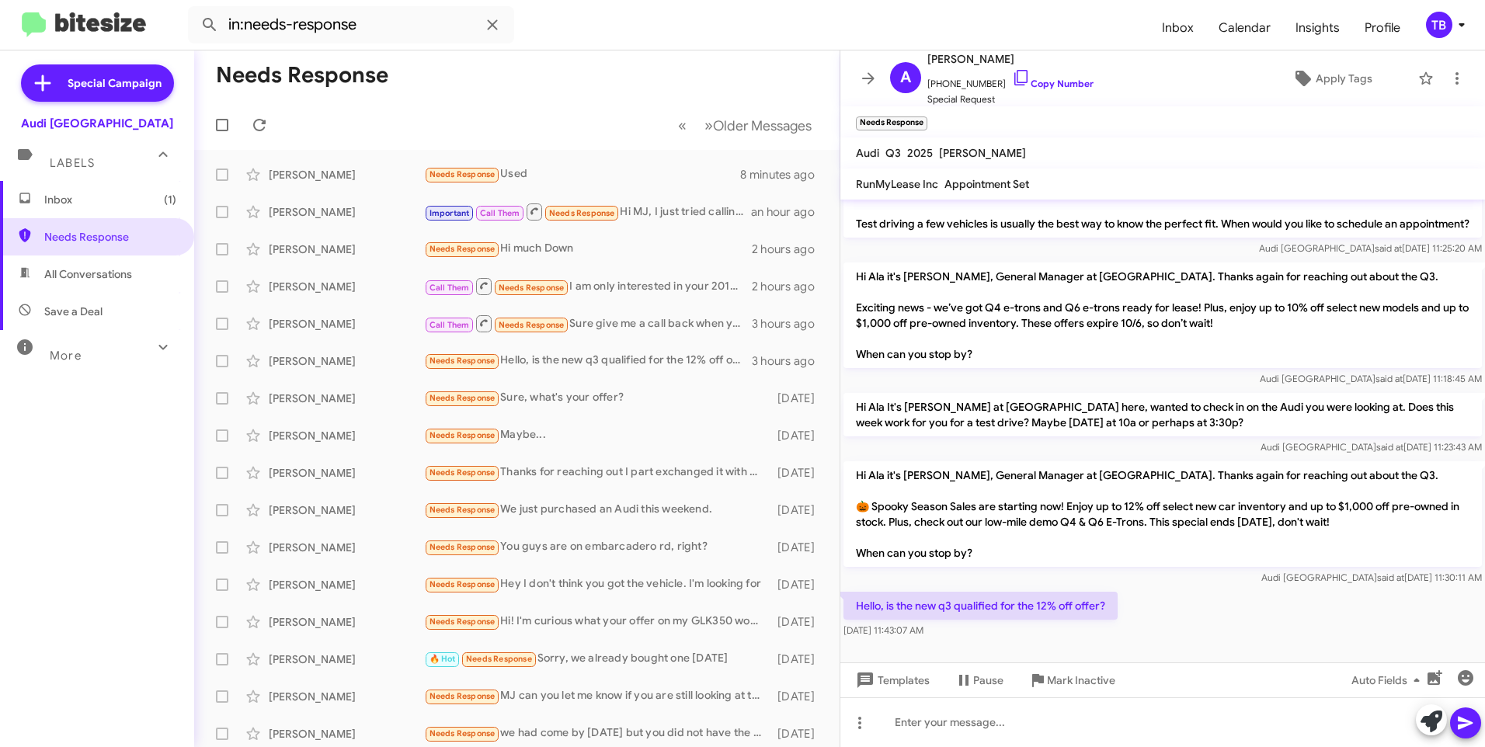
scroll to position [808, 0]
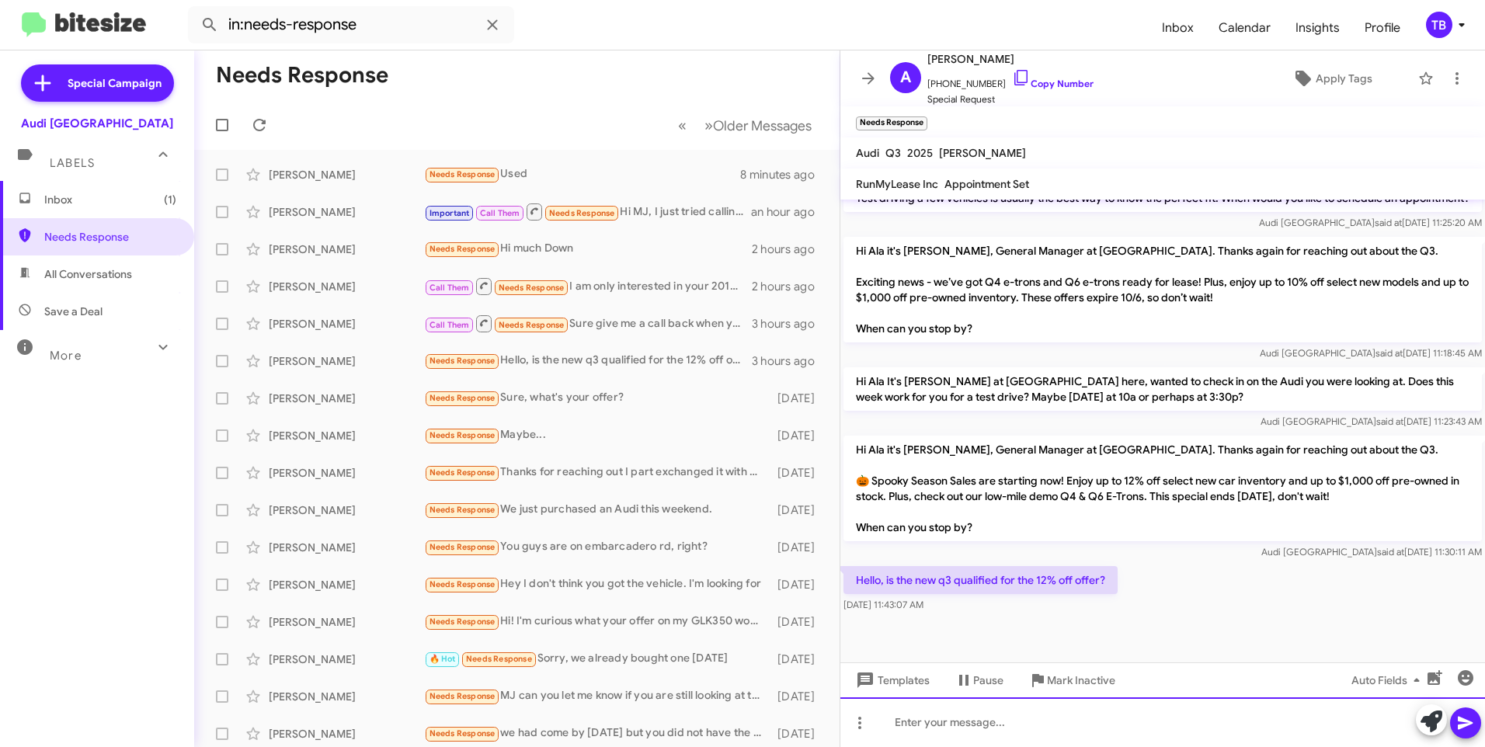
click at [1035, 707] on div at bounding box center [1163, 723] width 645 height 50
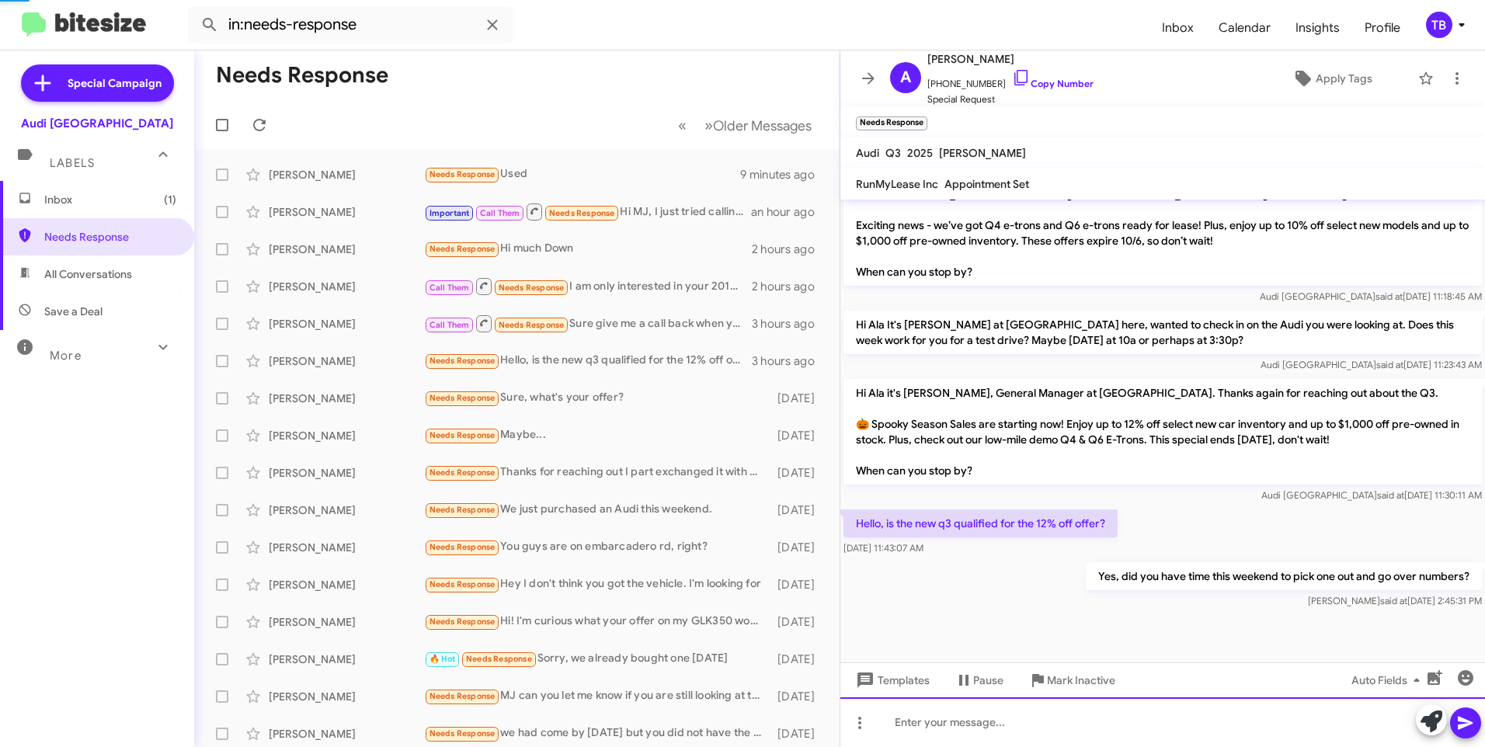
scroll to position [834, 0]
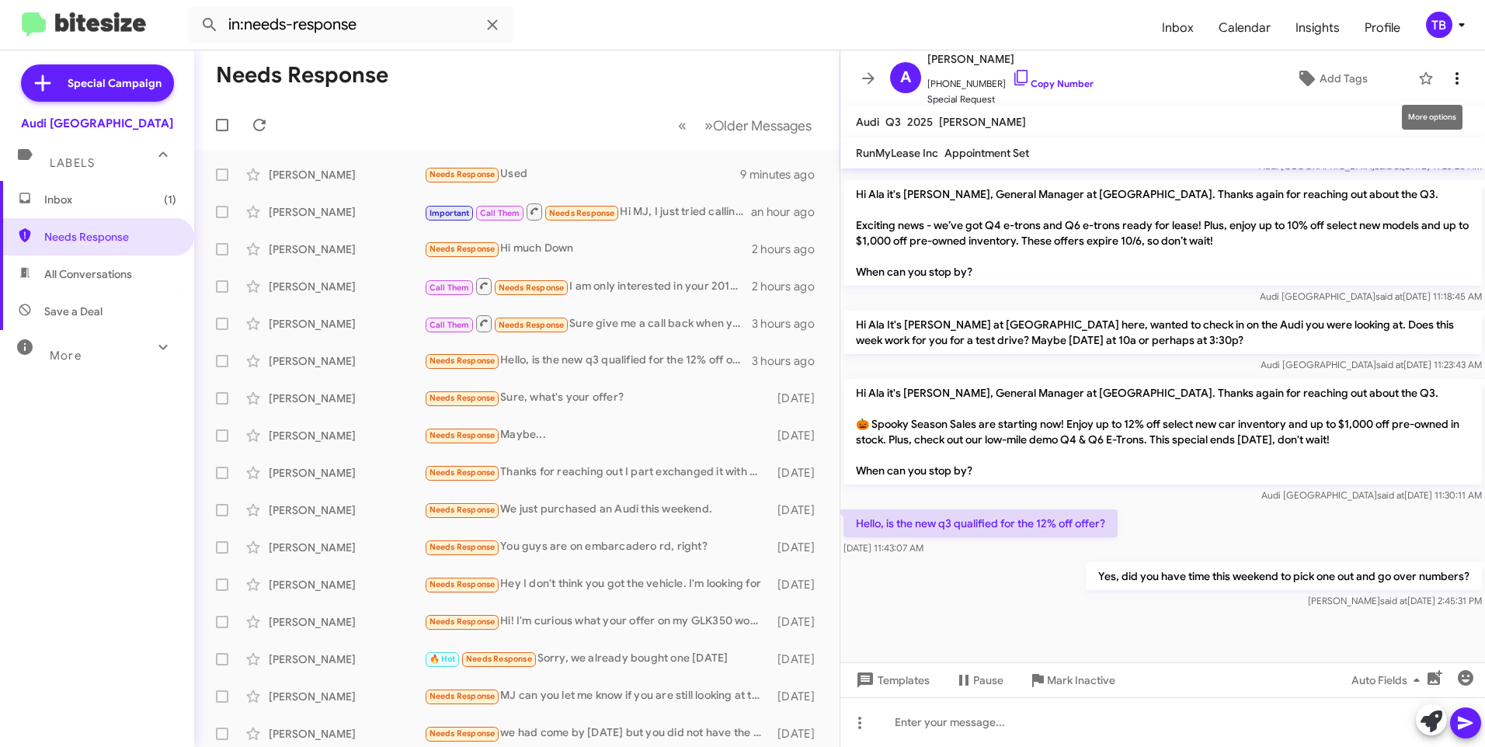
click at [1457, 72] on span at bounding box center [1457, 78] width 31 height 19
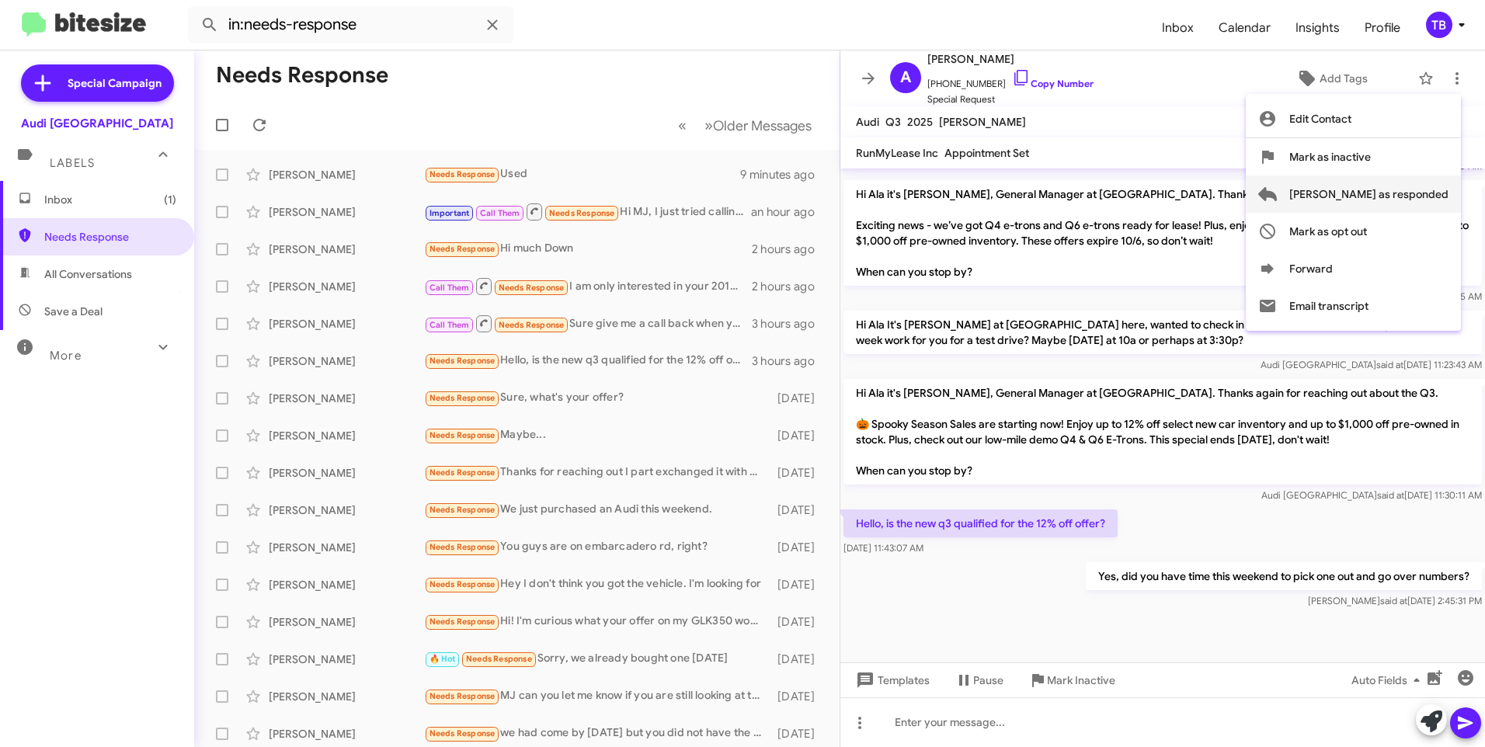
click at [1436, 200] on span "[PERSON_NAME] as responded" at bounding box center [1369, 194] width 159 height 37
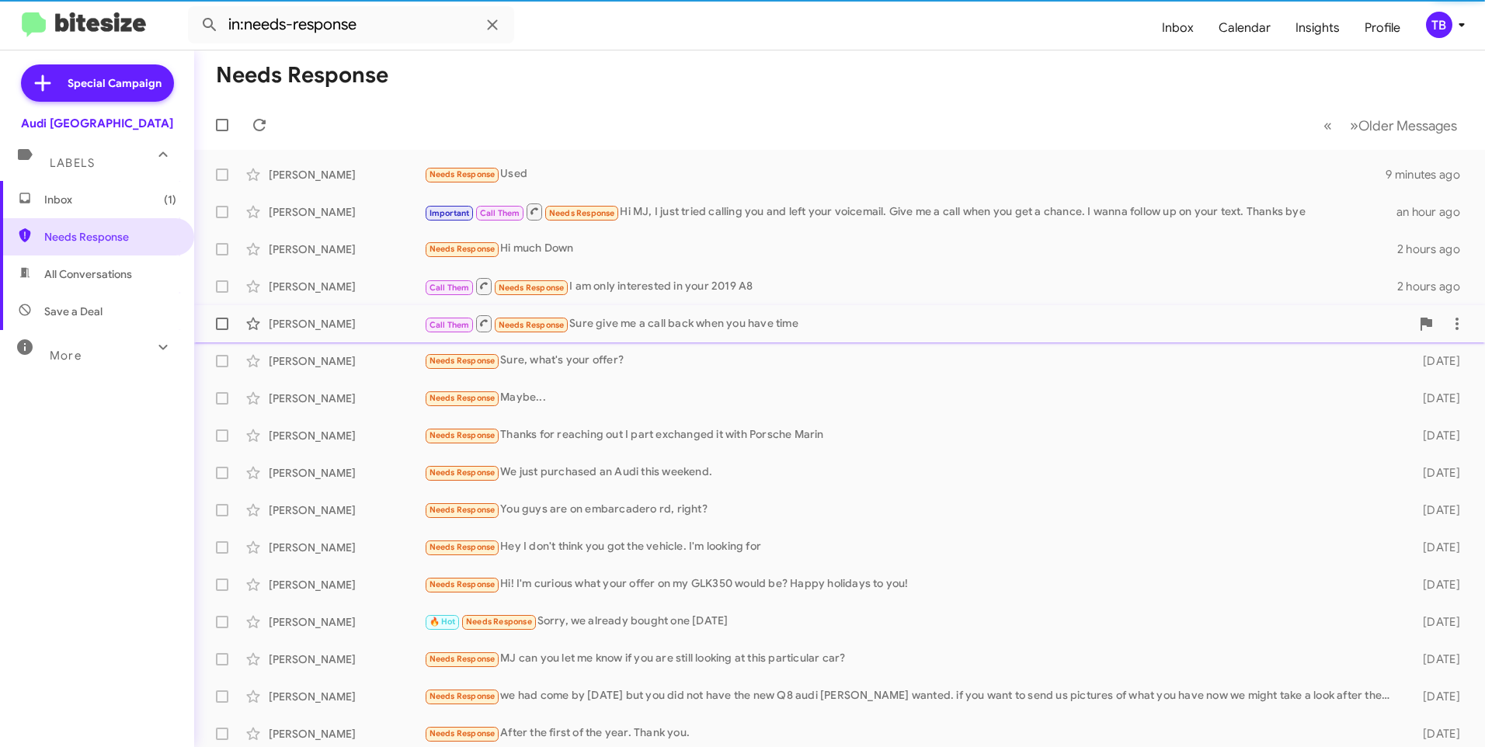
click at [706, 312] on div "[PERSON_NAME] Call Them Needs Response Sure give me a call back when you have t…" at bounding box center [840, 323] width 1266 height 31
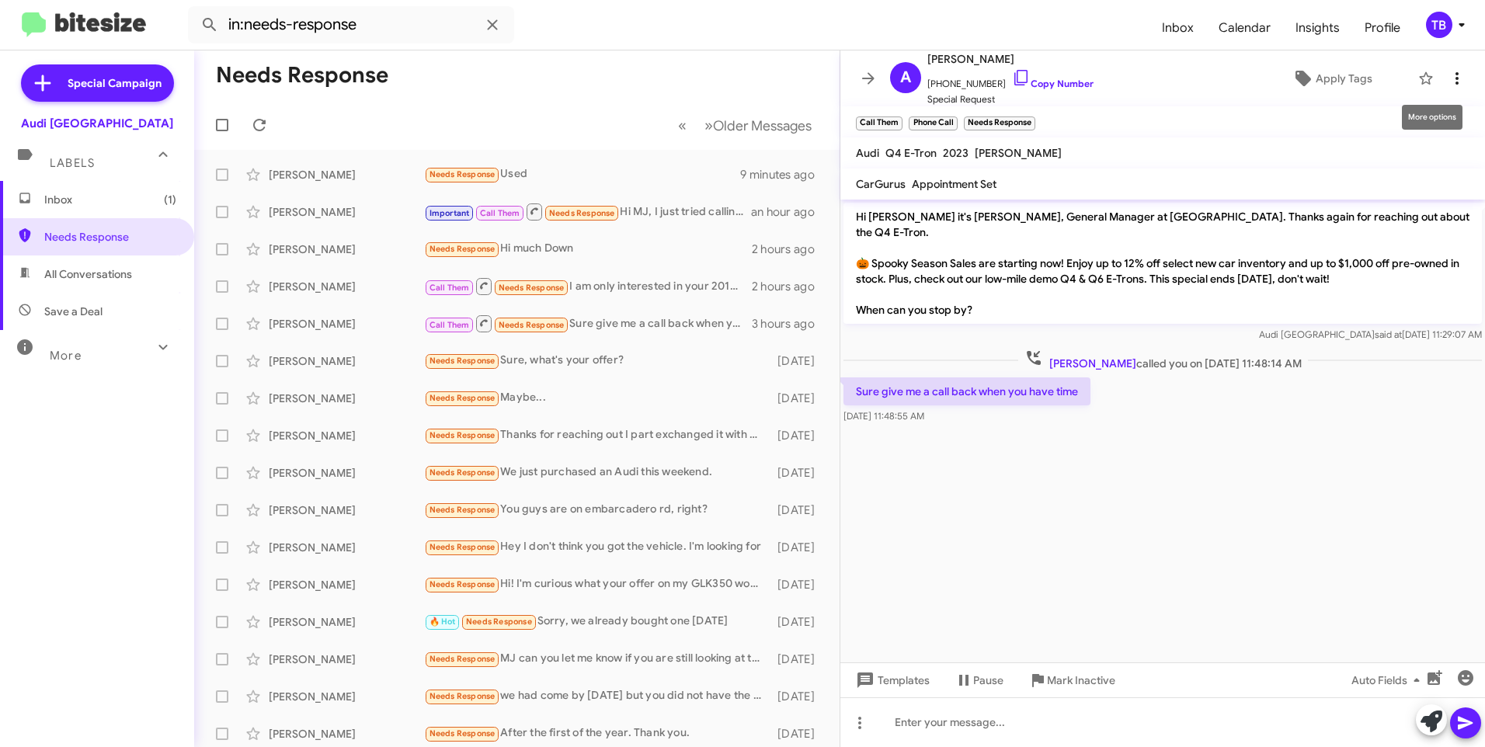
click at [1450, 80] on icon at bounding box center [1457, 78] width 19 height 19
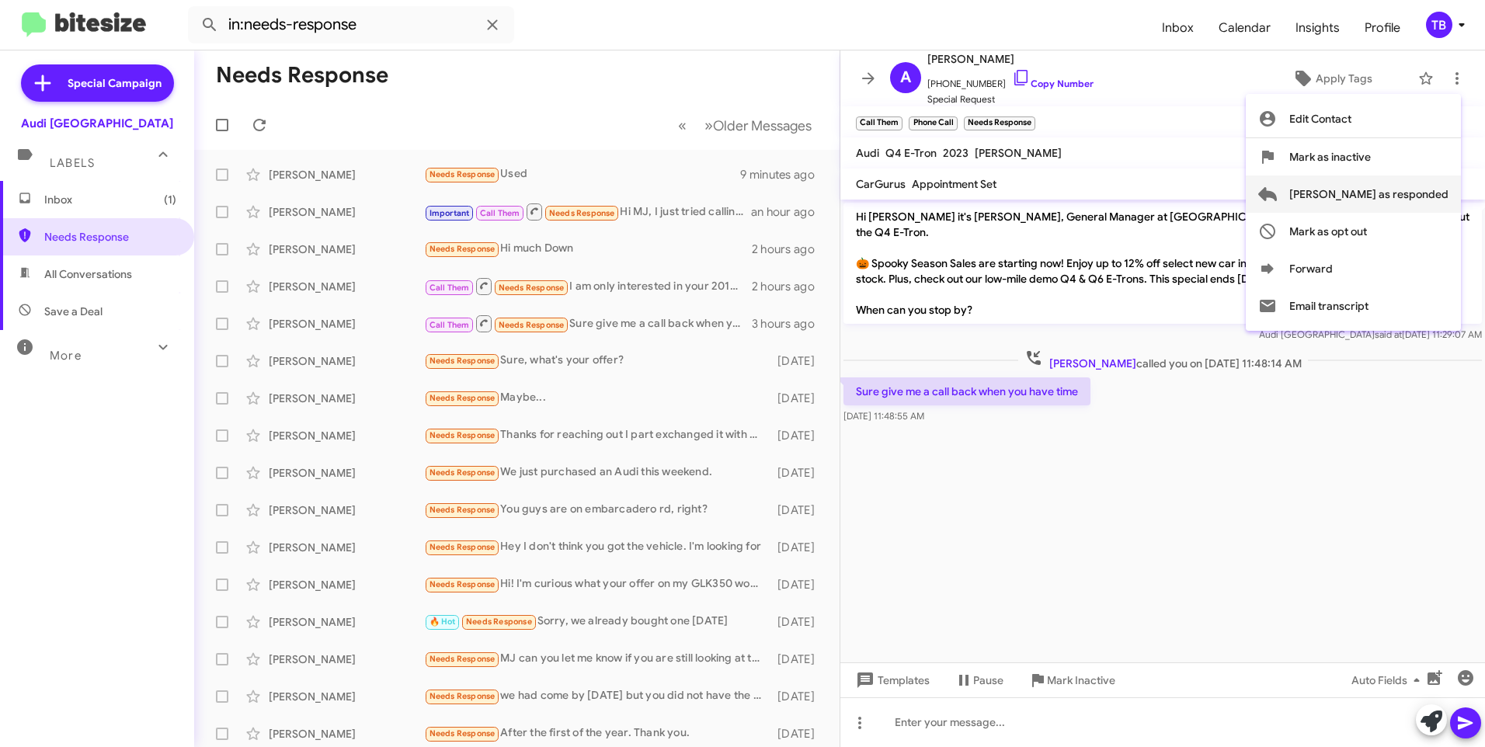
click at [1407, 197] on span "[PERSON_NAME] as responded" at bounding box center [1369, 194] width 159 height 37
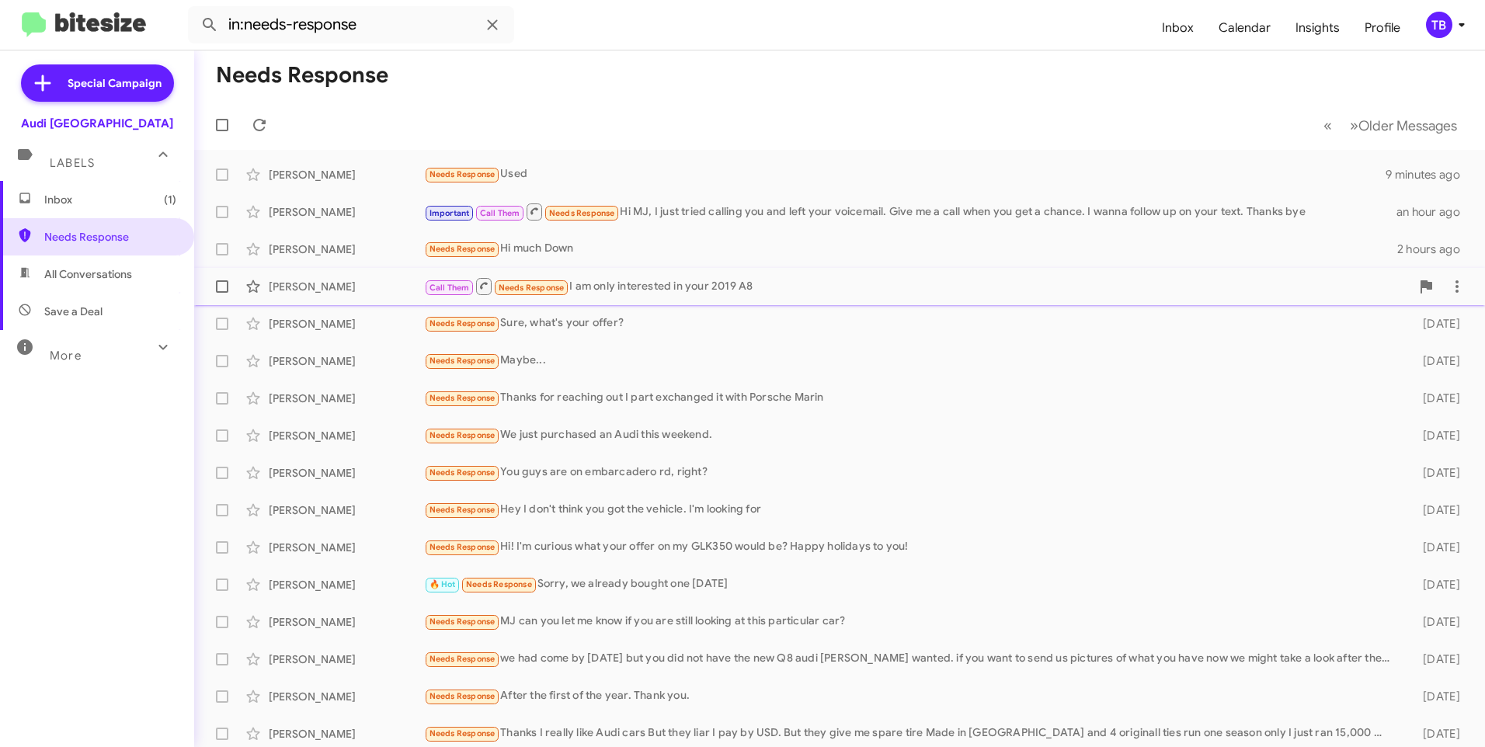
click at [702, 298] on div "[PERSON_NAME] Call Them Needs Response I am only interested in your 2019 A8 2 h…" at bounding box center [840, 286] width 1266 height 31
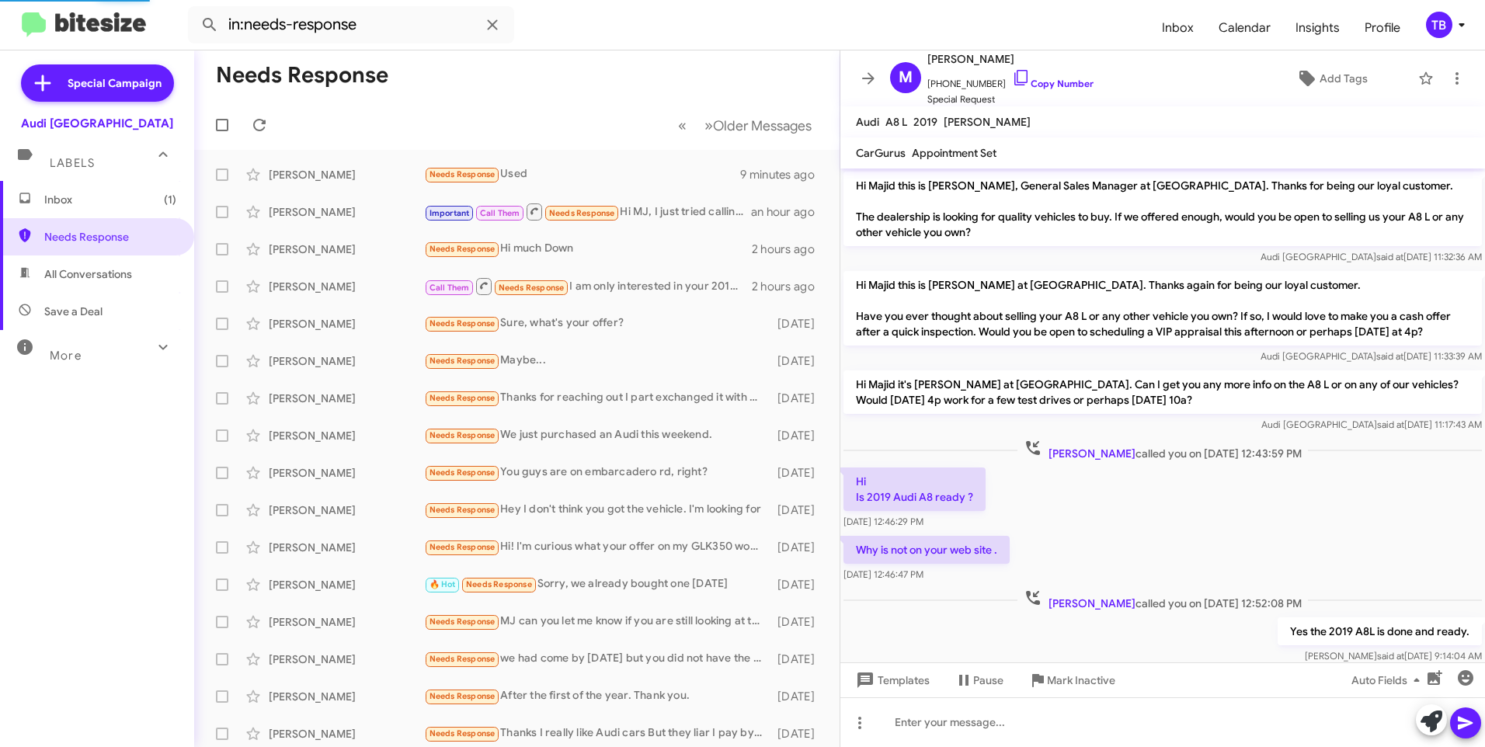
scroll to position [361, 0]
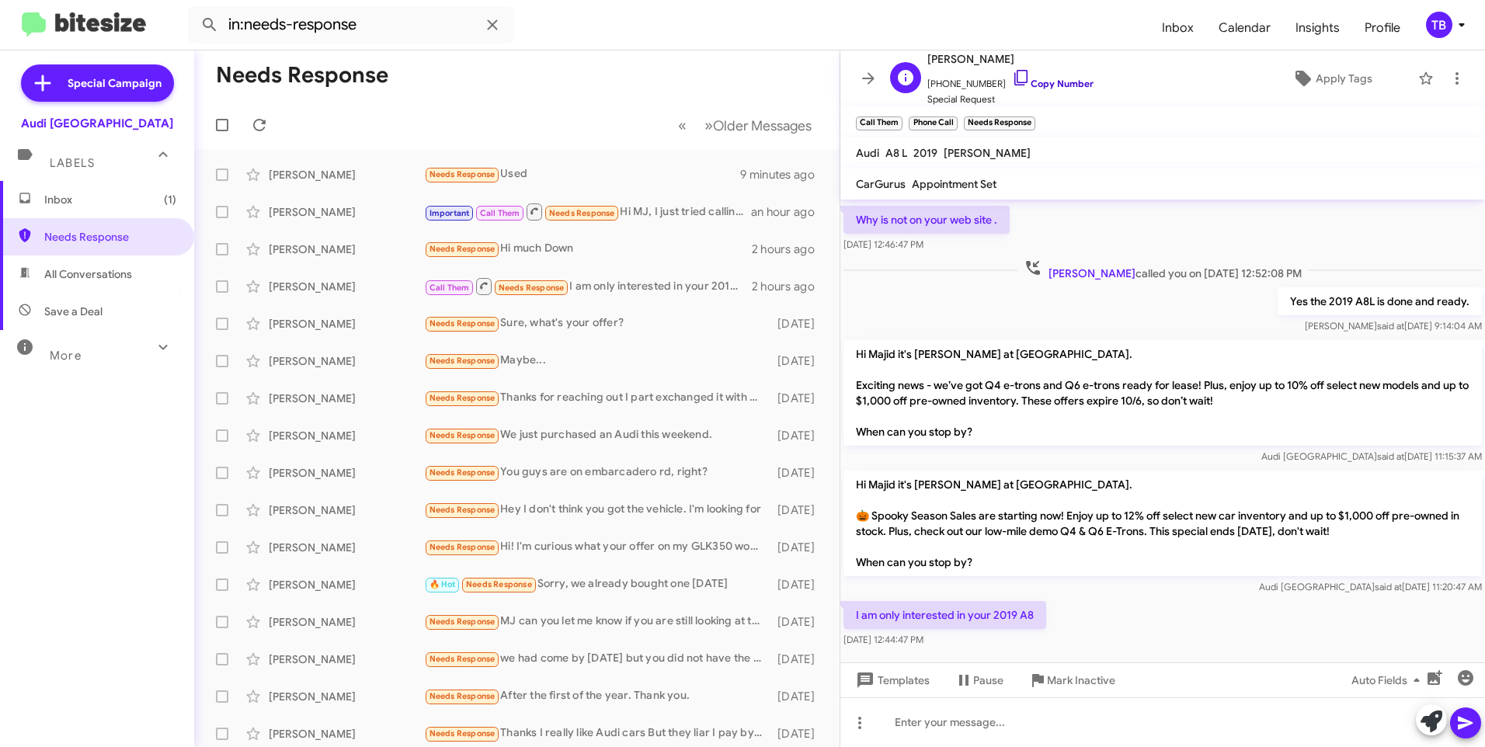
click at [1012, 81] on icon at bounding box center [1021, 77] width 19 height 19
click at [1448, 71] on icon at bounding box center [1457, 78] width 19 height 19
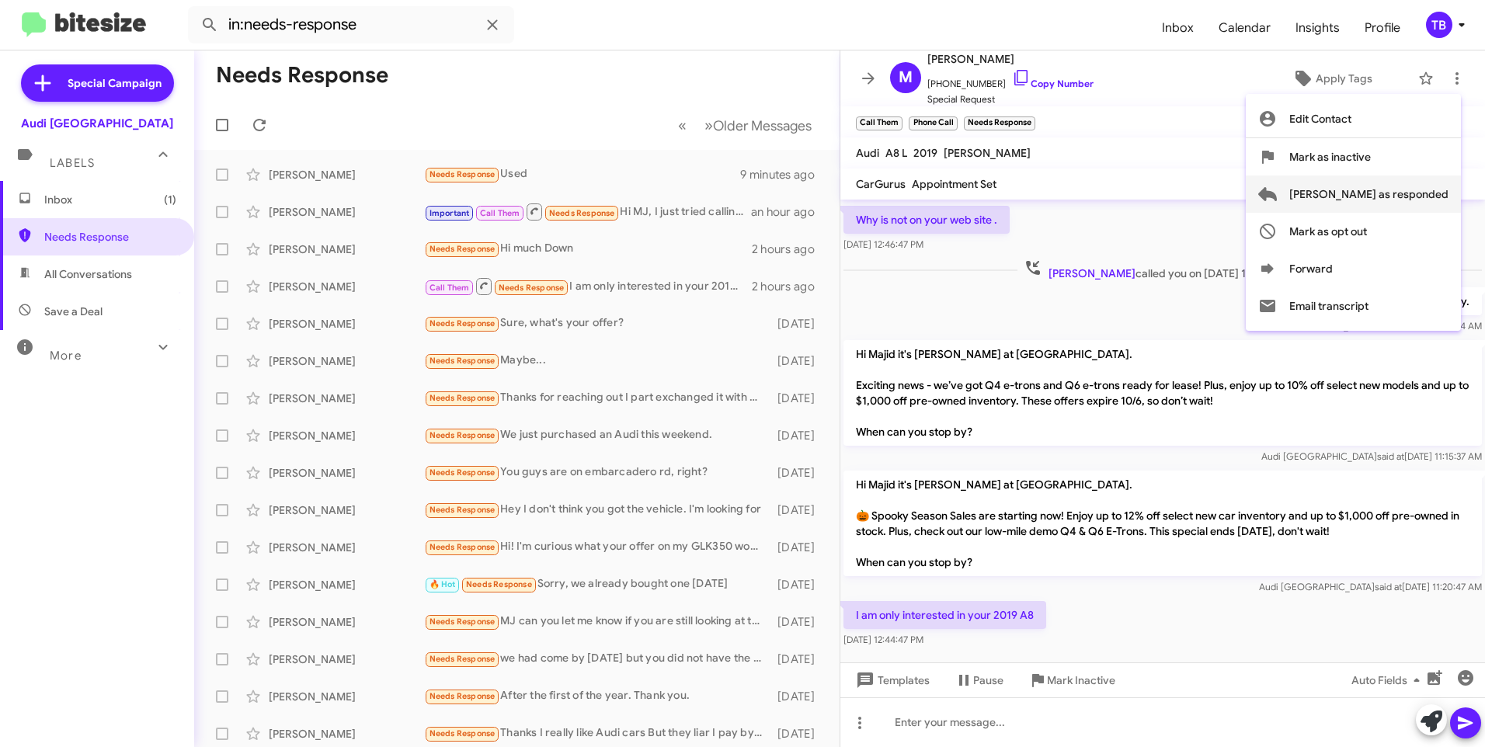
click at [1418, 190] on span "[PERSON_NAME] as responded" at bounding box center [1369, 194] width 159 height 37
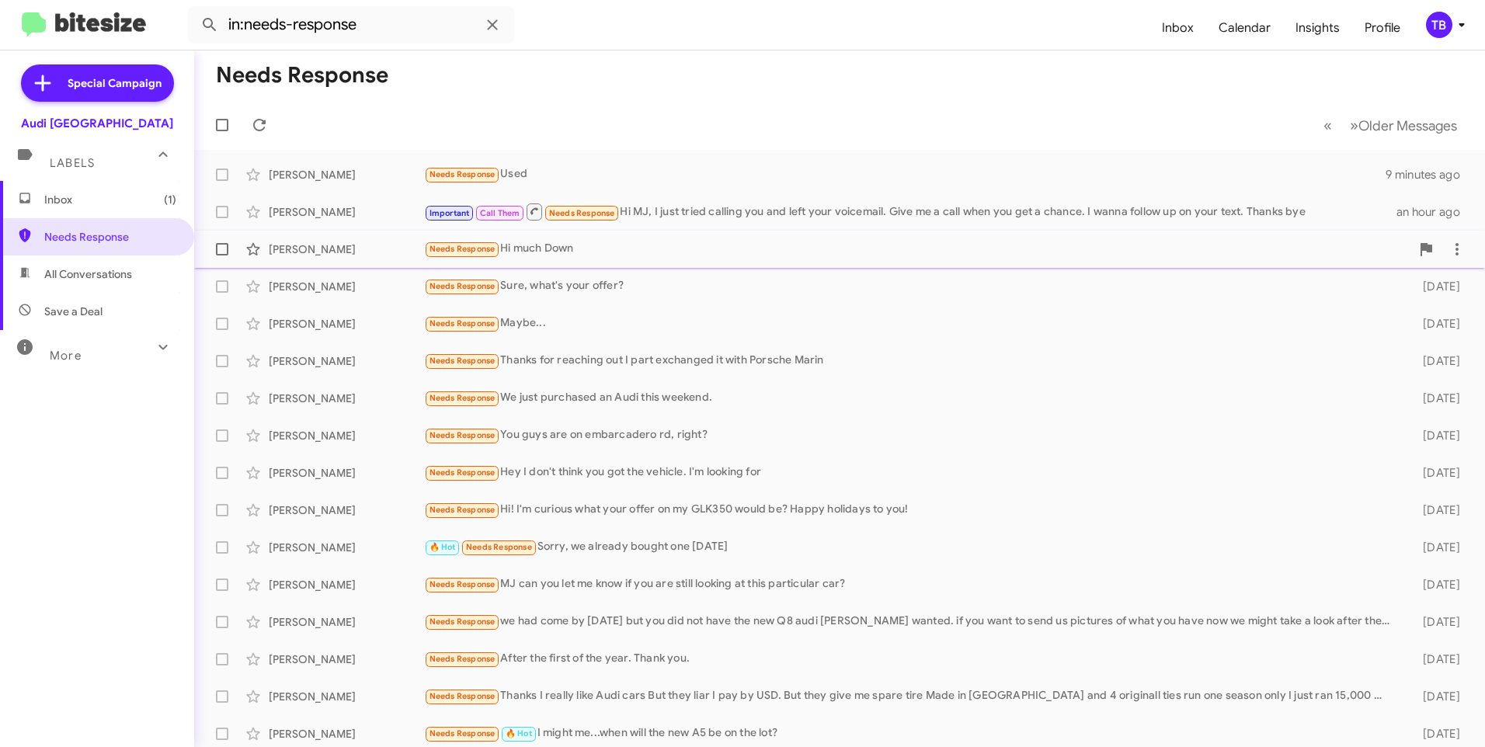
click at [561, 238] on div "[PERSON_NAME] Needs Response Hi much Down 2 hours ago" at bounding box center [840, 249] width 1266 height 31
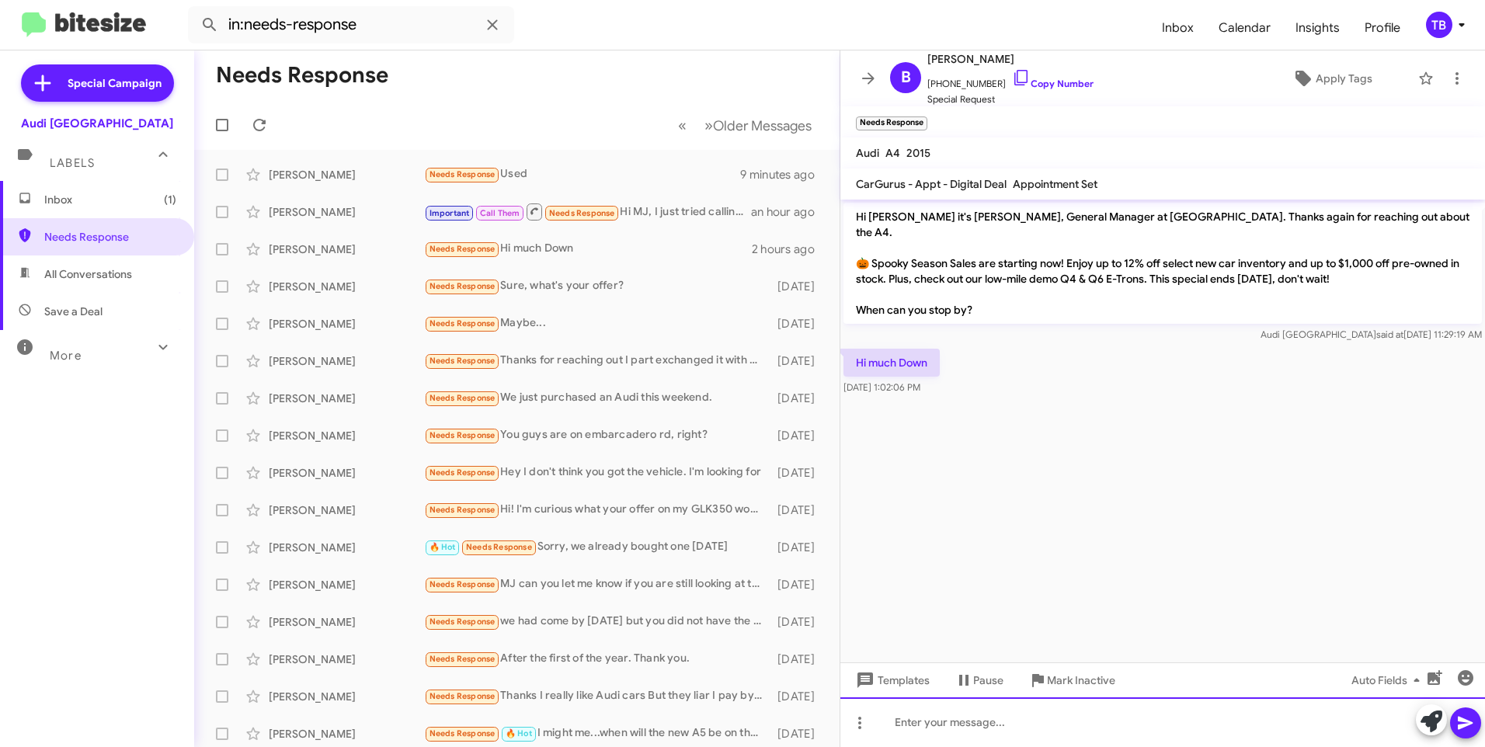
click at [987, 733] on div at bounding box center [1163, 723] width 645 height 50
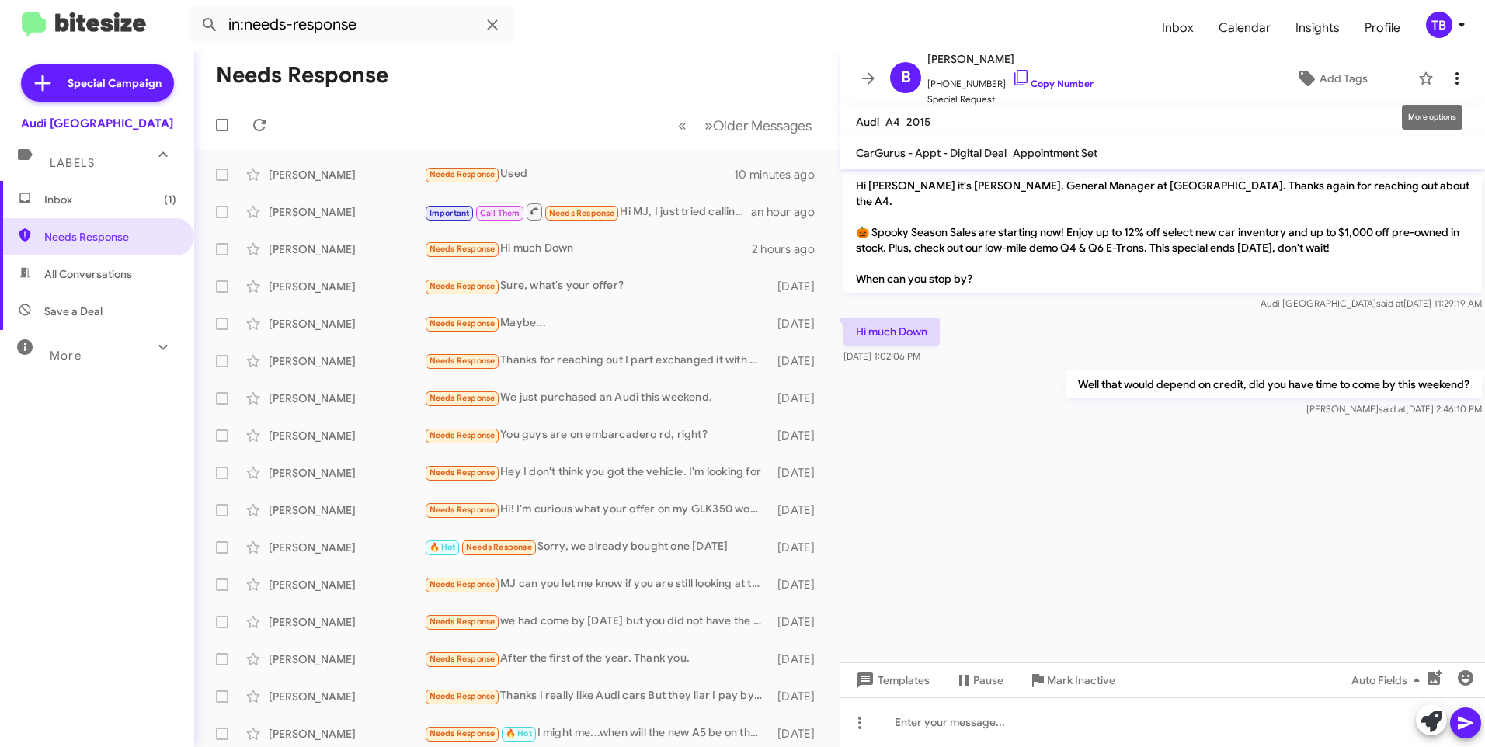
click at [1450, 82] on icon at bounding box center [1457, 78] width 19 height 19
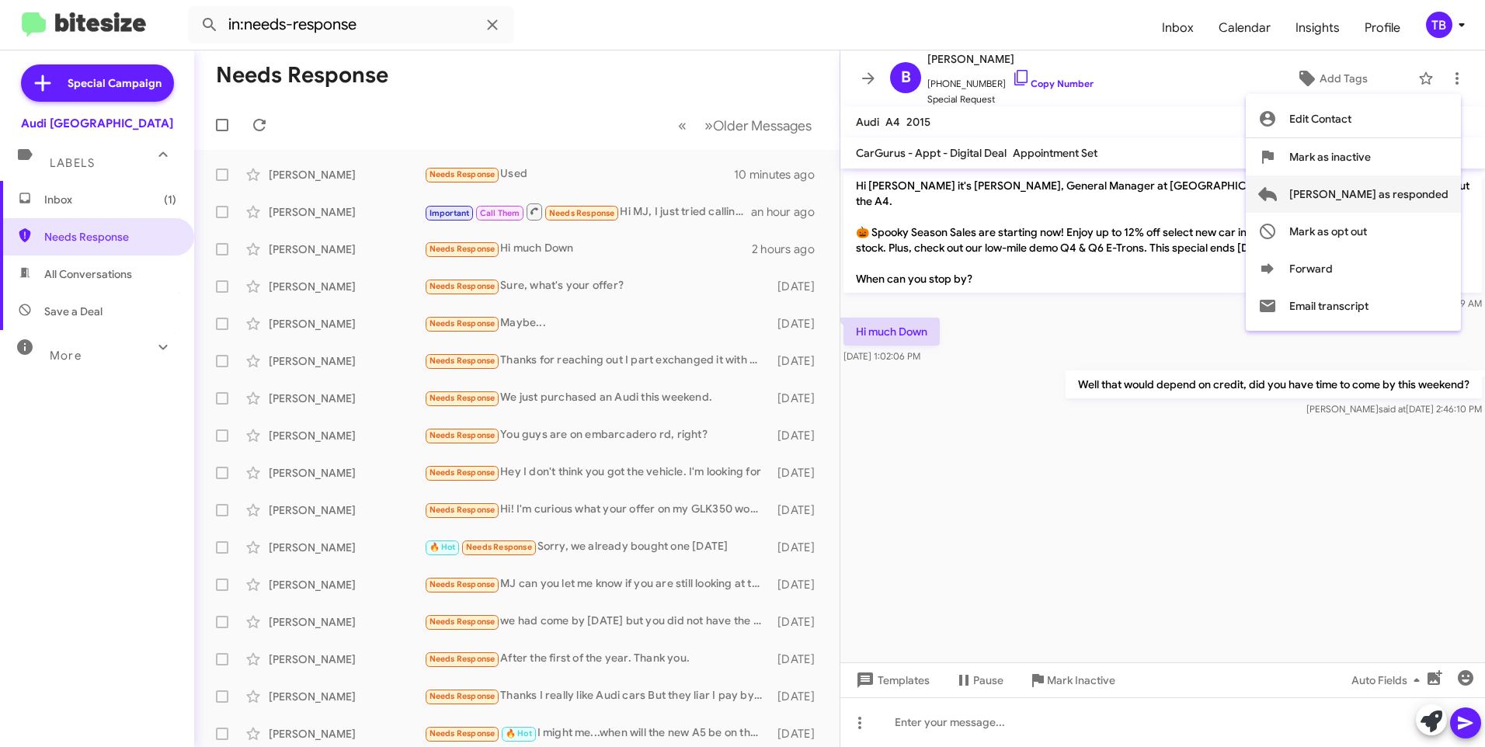
click at [1413, 189] on span "[PERSON_NAME] as responded" at bounding box center [1369, 194] width 159 height 37
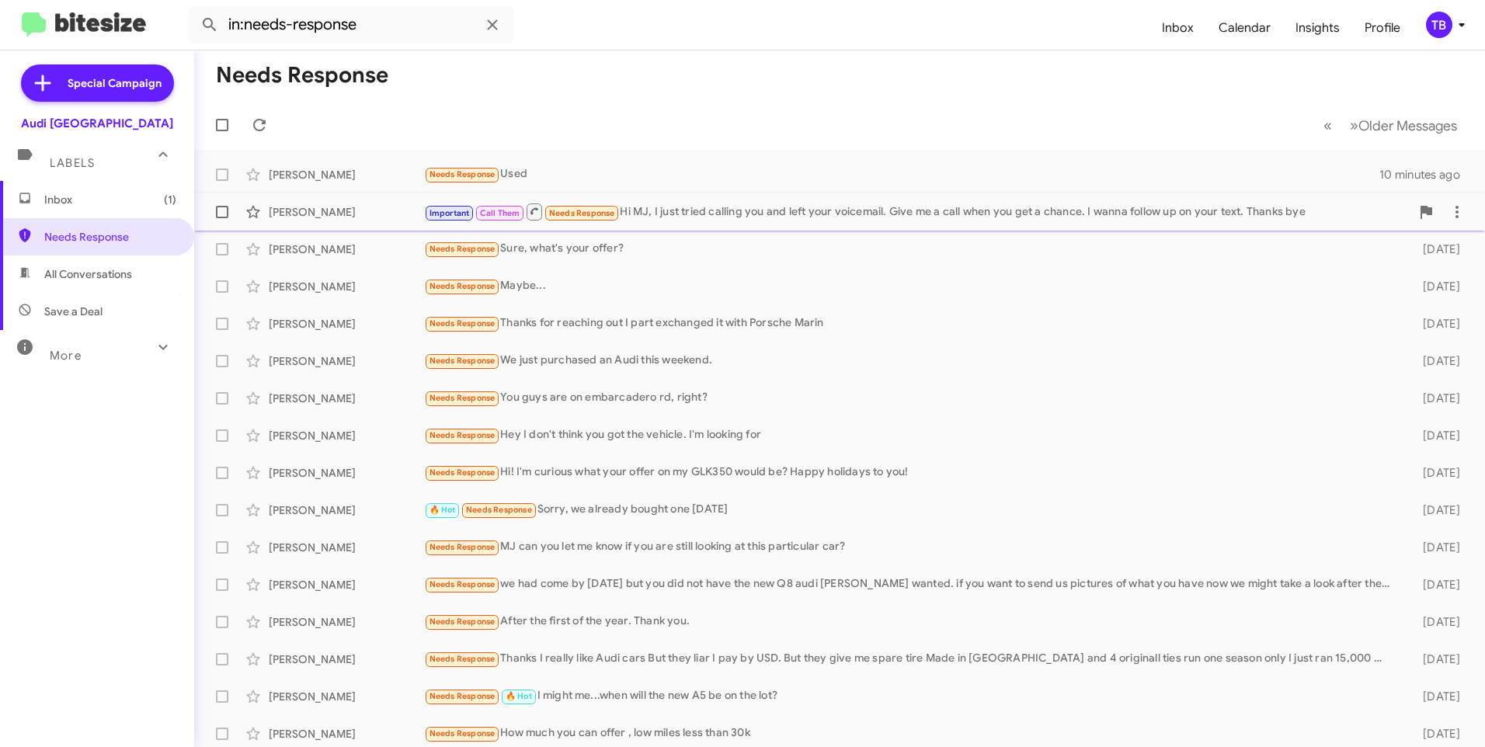
click at [817, 212] on div "Important Call Them Needs Response Hi MJ, I just tried calling you and left you…" at bounding box center [917, 211] width 987 height 19
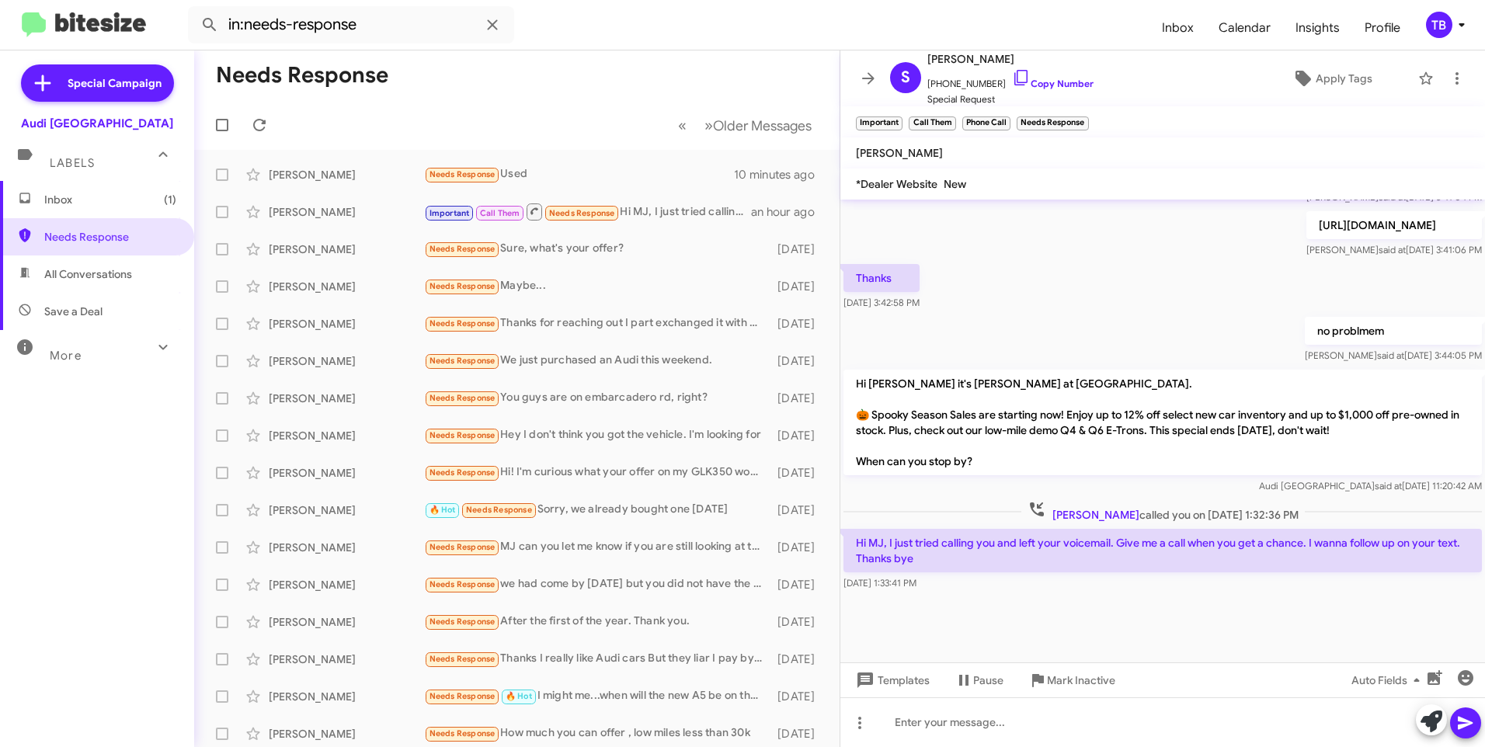
scroll to position [818, 0]
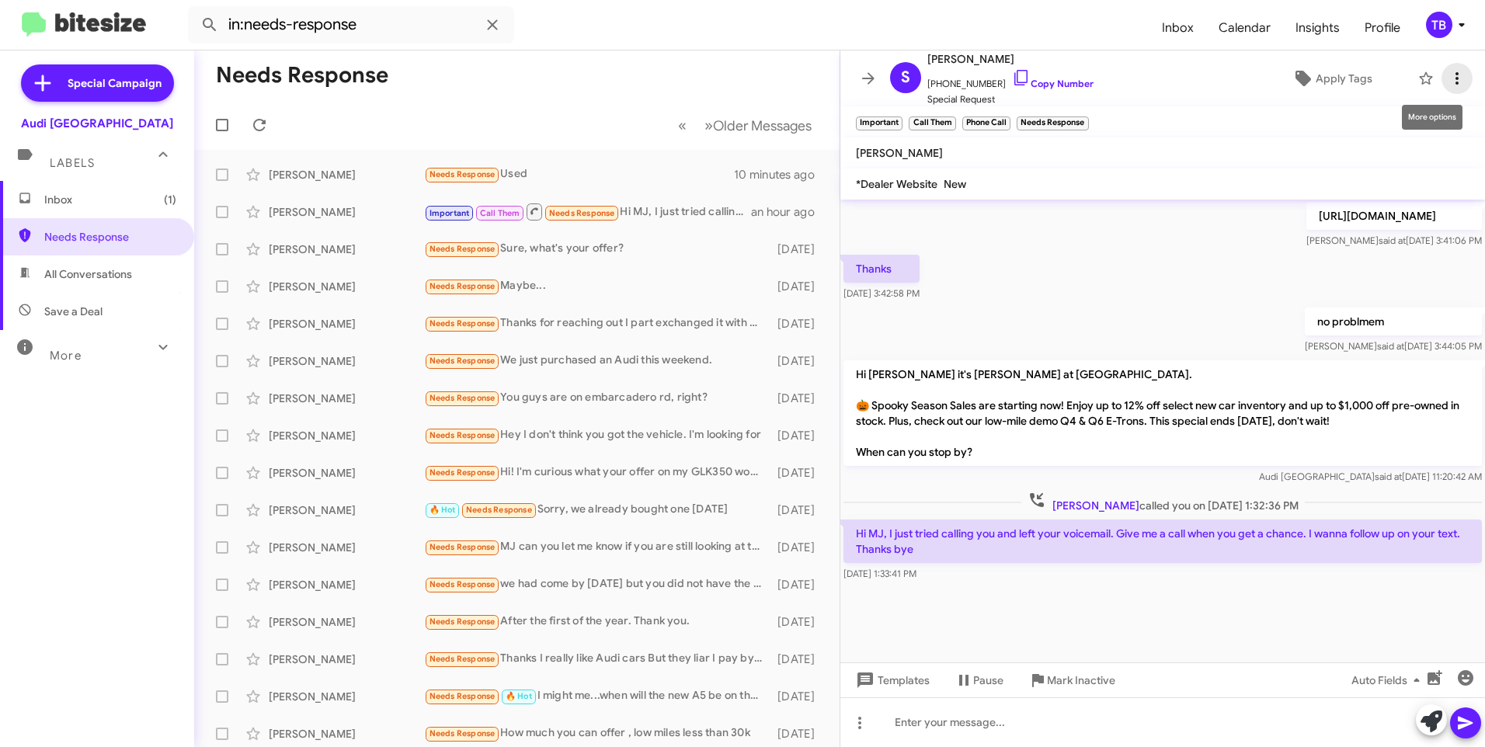
click at [1447, 89] on button at bounding box center [1457, 78] width 31 height 31
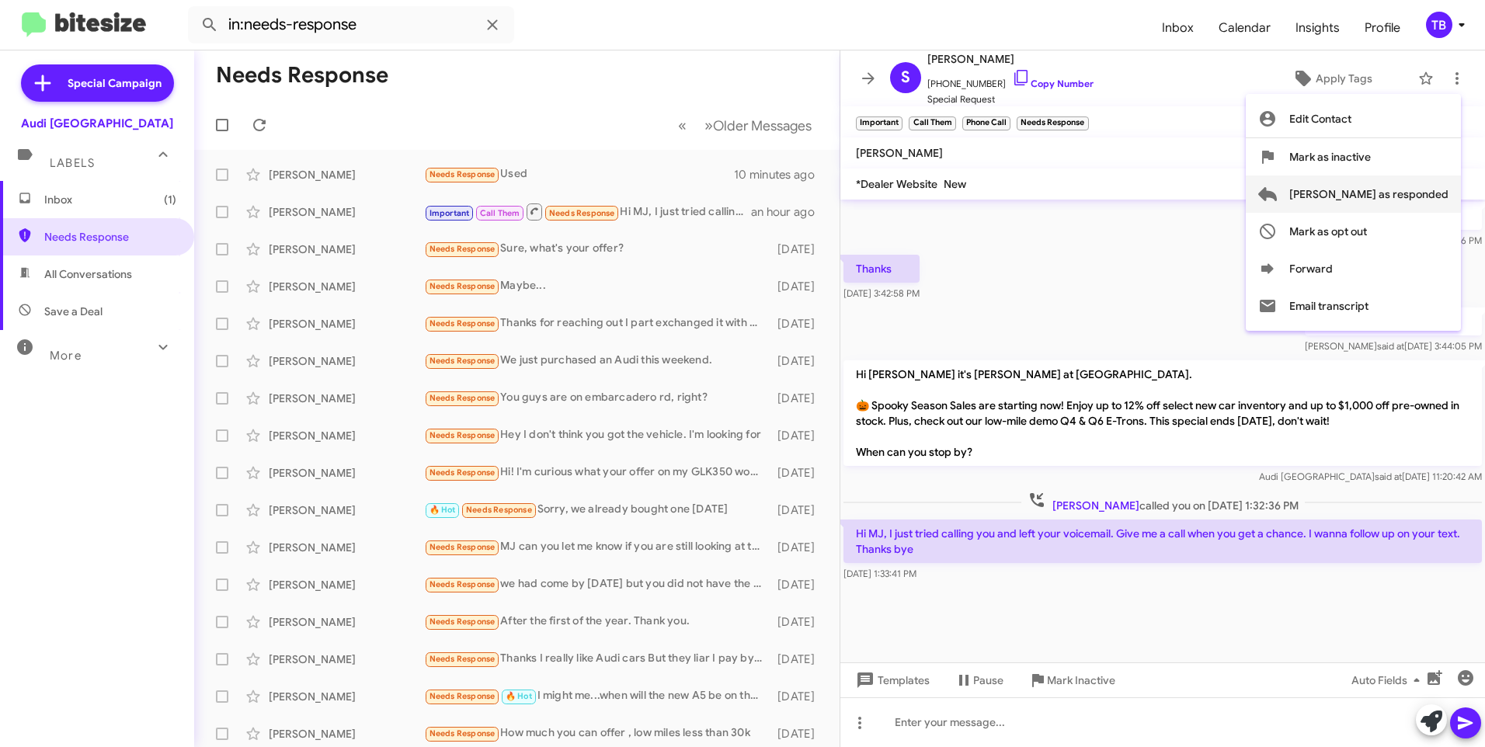
click at [1409, 186] on span "[PERSON_NAME] as responded" at bounding box center [1369, 194] width 159 height 37
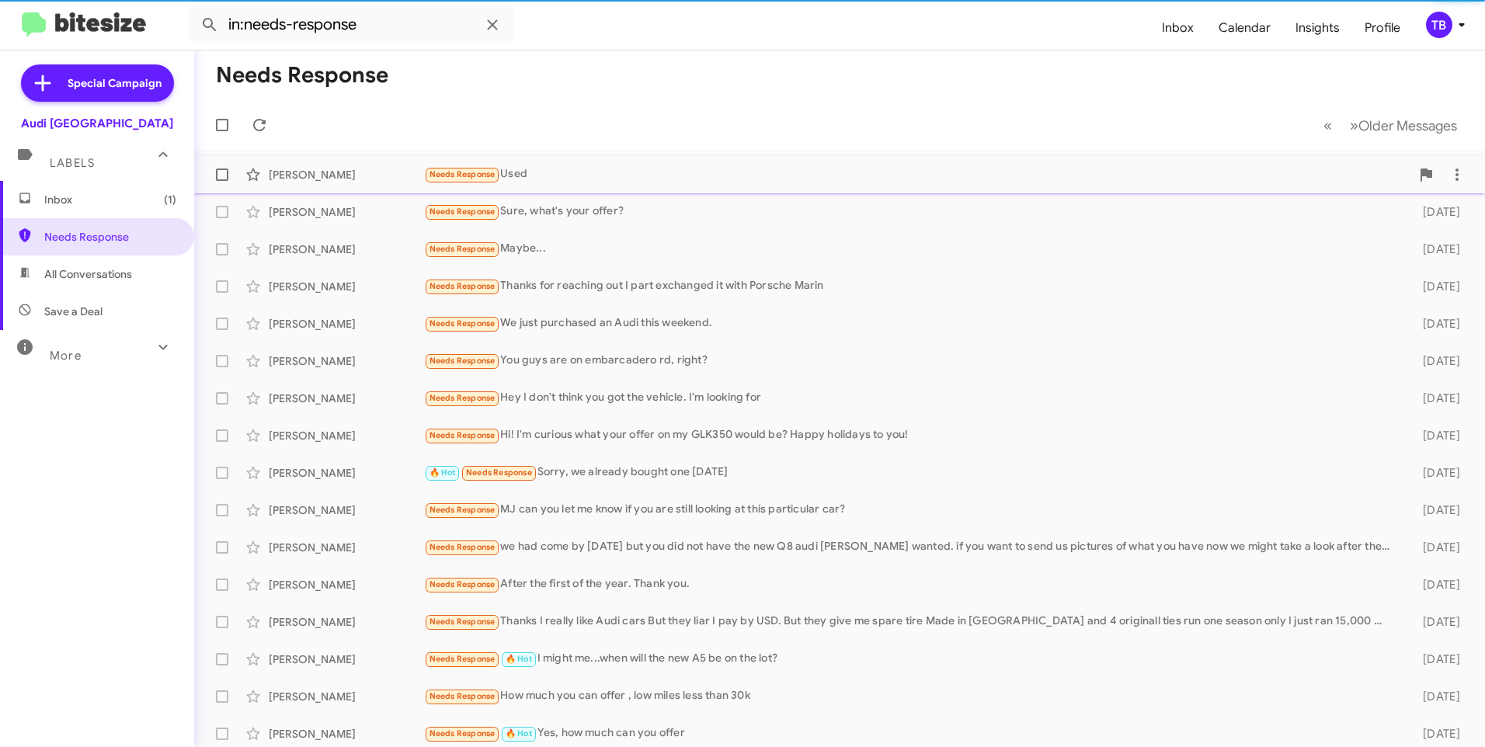
click at [639, 179] on div "Needs Response Used" at bounding box center [917, 174] width 987 height 18
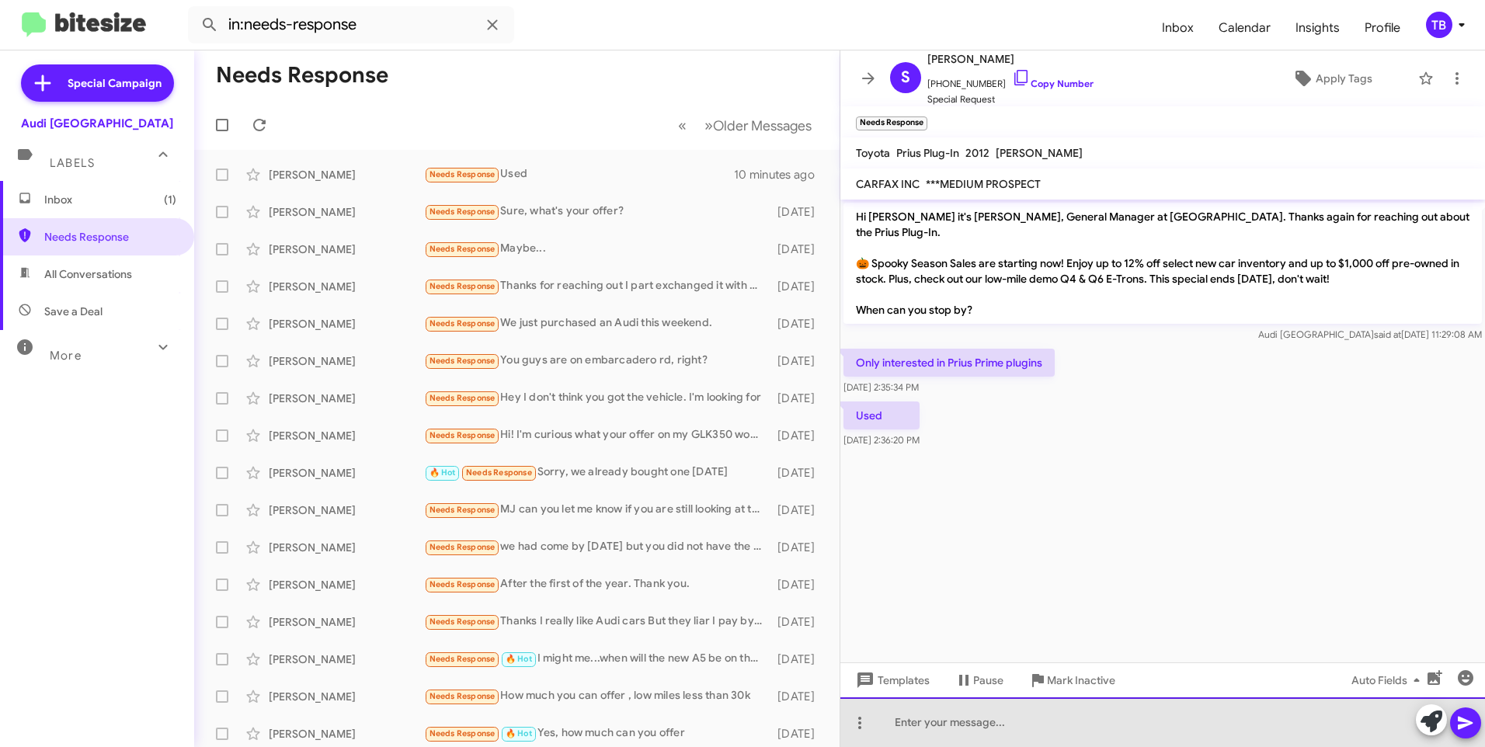
click at [1029, 712] on div at bounding box center [1163, 723] width 645 height 50
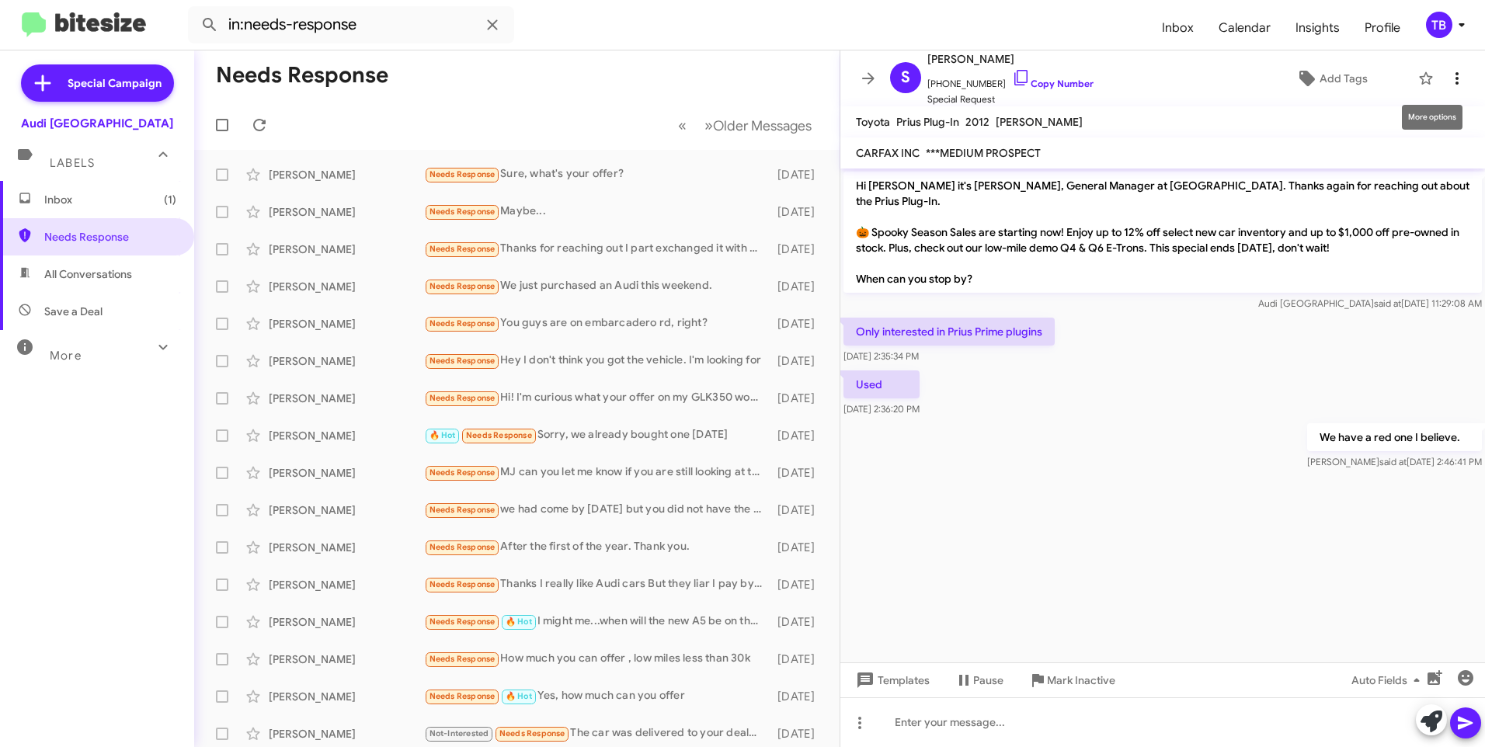
click at [1449, 72] on icon at bounding box center [1457, 78] width 19 height 19
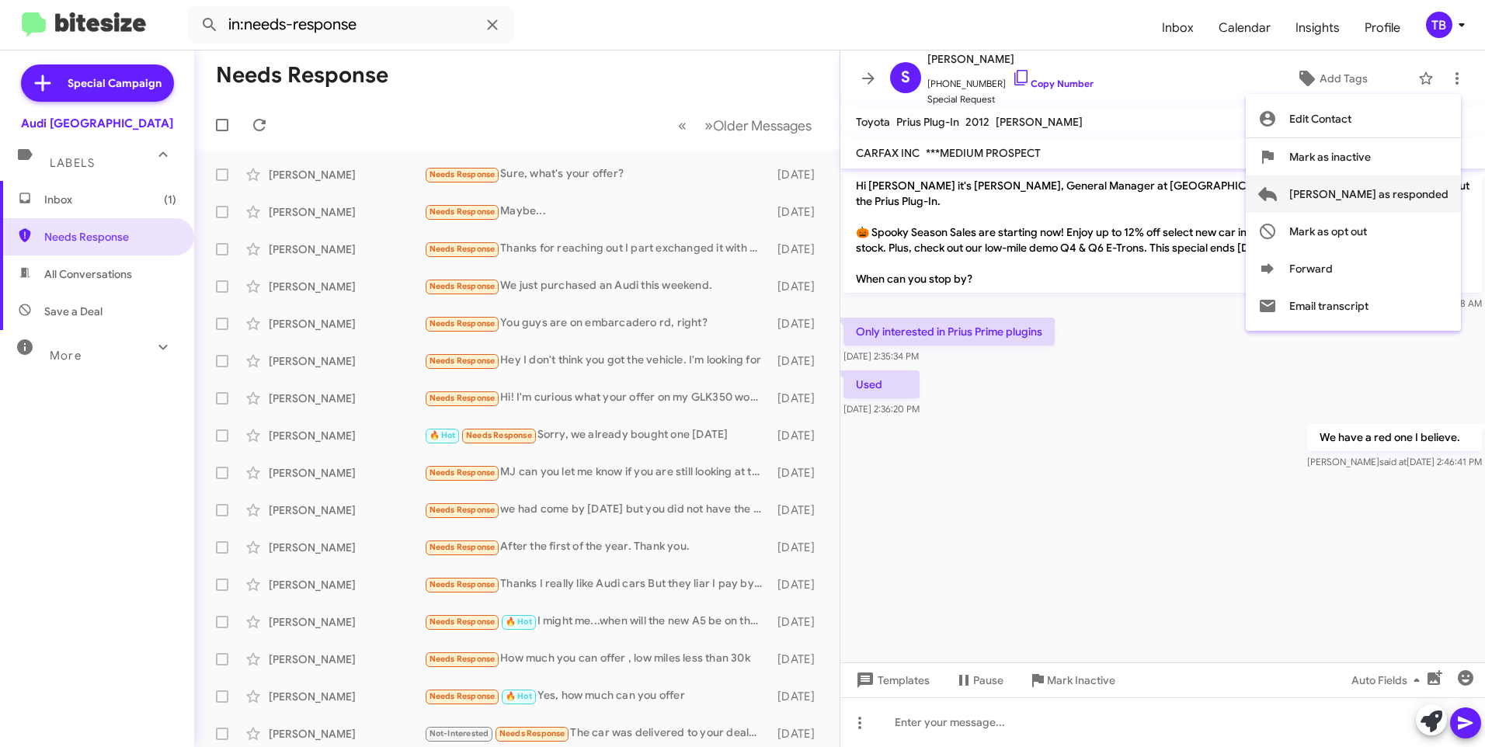
click at [1414, 194] on span "[PERSON_NAME] as responded" at bounding box center [1369, 194] width 159 height 37
